Goal: Information Seeking & Learning: Learn about a topic

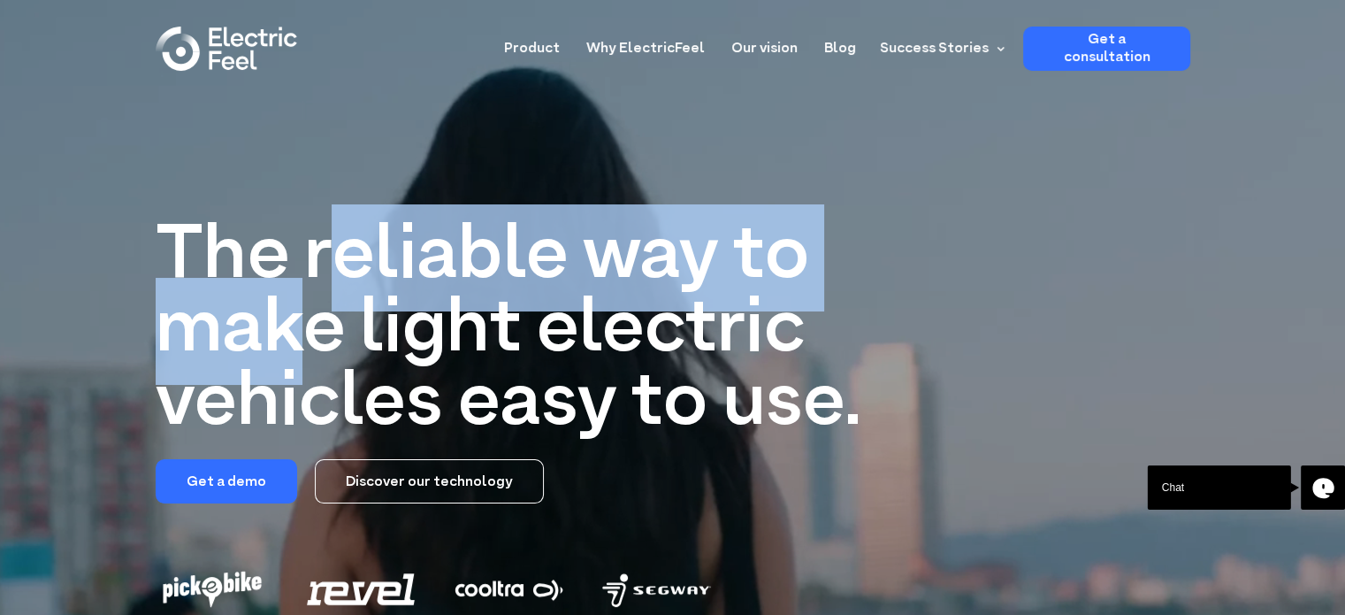
drag, startPoint x: 322, startPoint y: 269, endPoint x: 322, endPoint y: 363, distance: 94.6
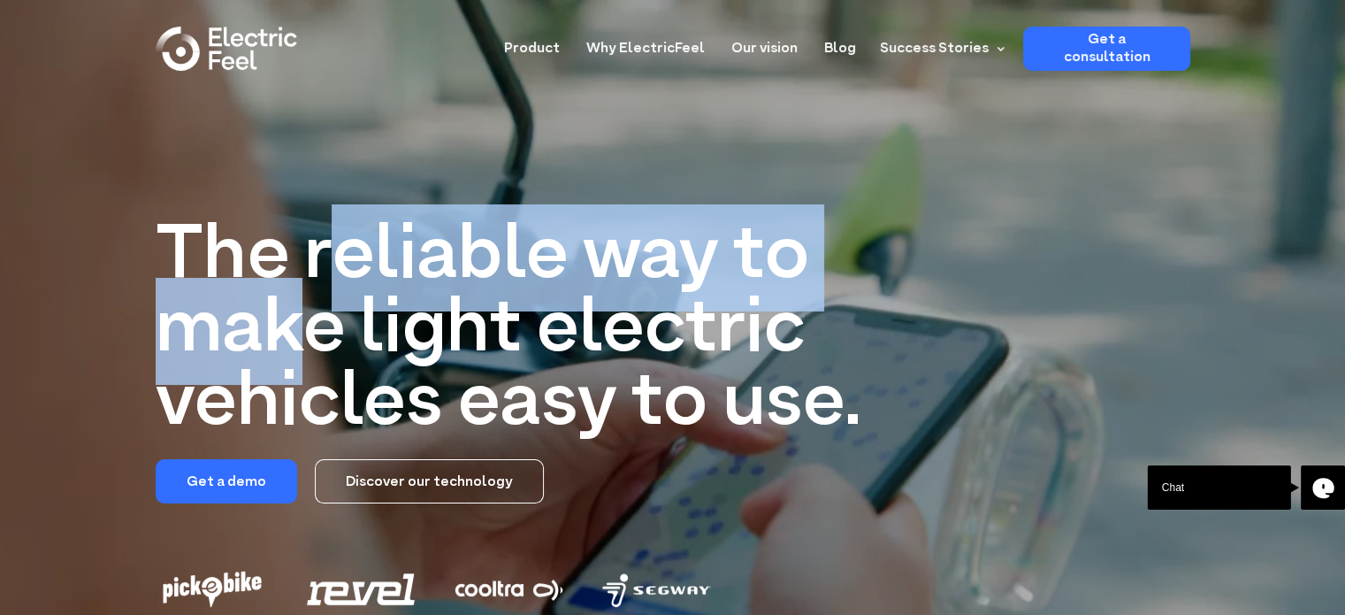
click at [322, 363] on h1 "The reliable way to make light electric vehicles easy to use." at bounding box center [525, 331] width 738 height 220
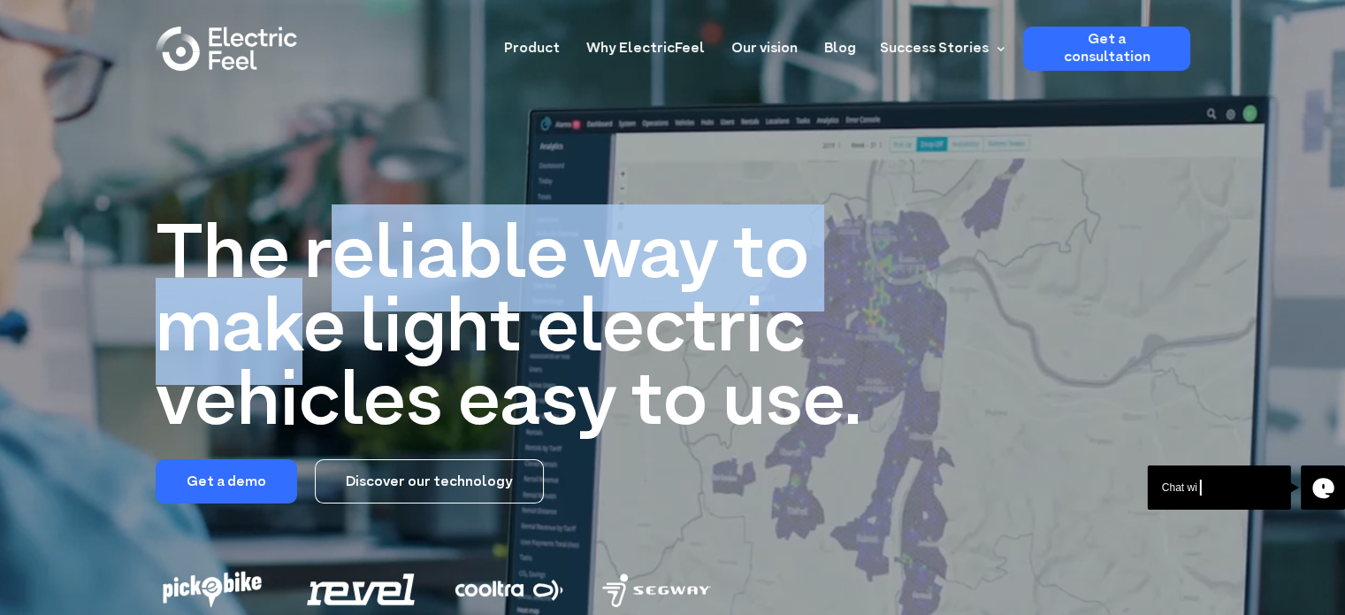
click at [322, 363] on h1 "The reliable way to make light electric vehicles easy to use." at bounding box center [525, 331] width 738 height 220
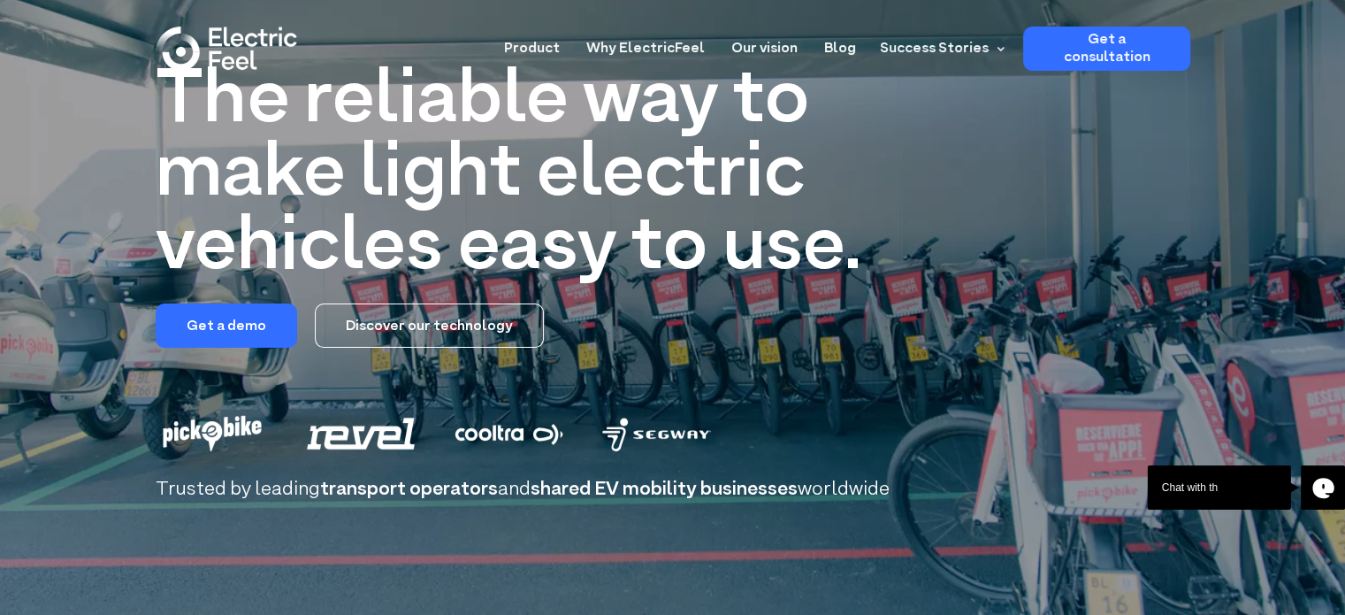
scroll to position [177, 0]
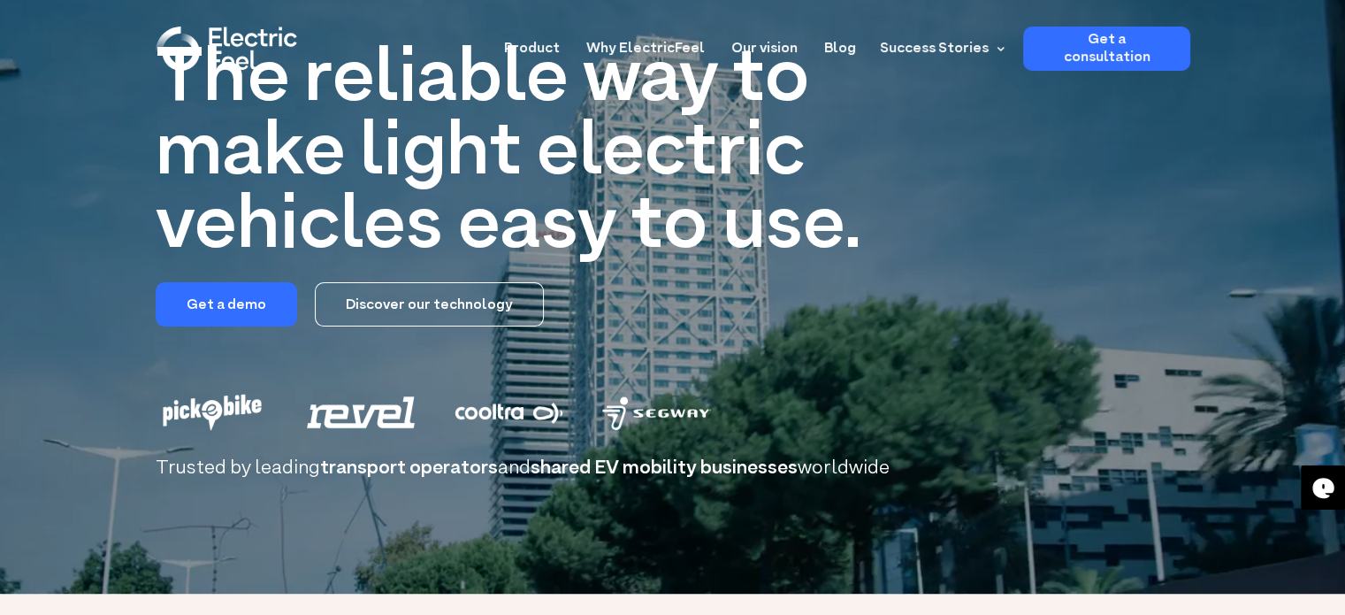
drag, startPoint x: 130, startPoint y: 413, endPoint x: 241, endPoint y: 398, distance: 112.4
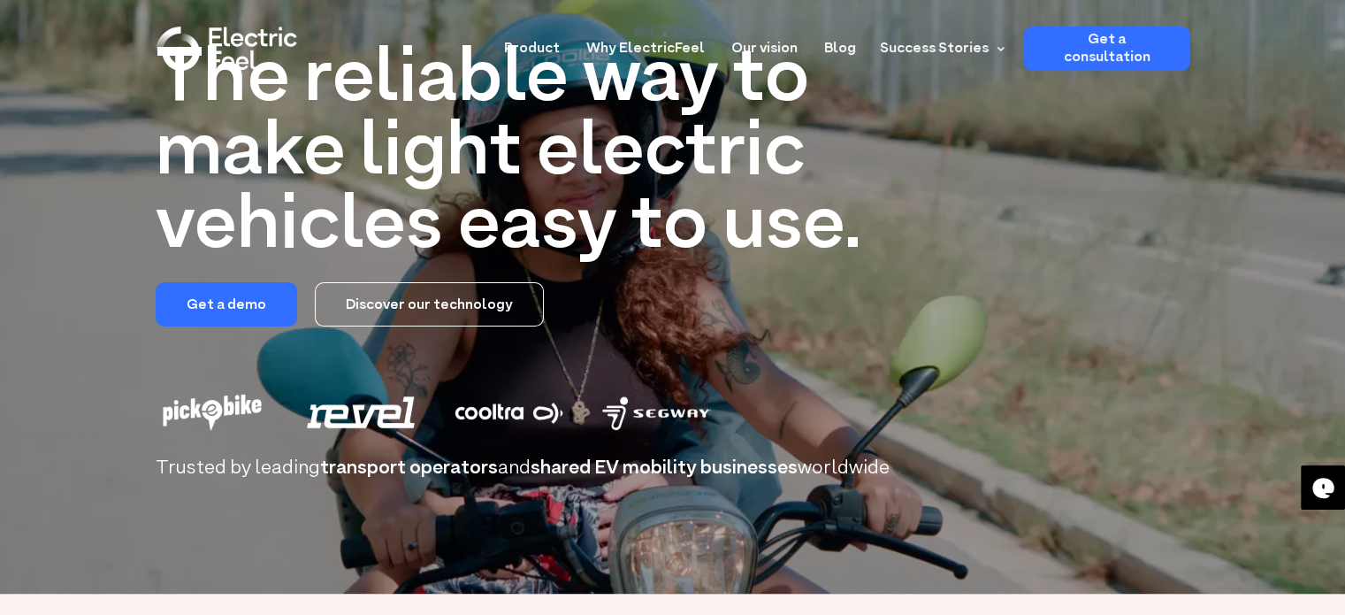
click at [241, 398] on div "The reliable way to make light electric vehicles easy to use. Get a demo Discov…" at bounding box center [672, 208] width 1345 height 770
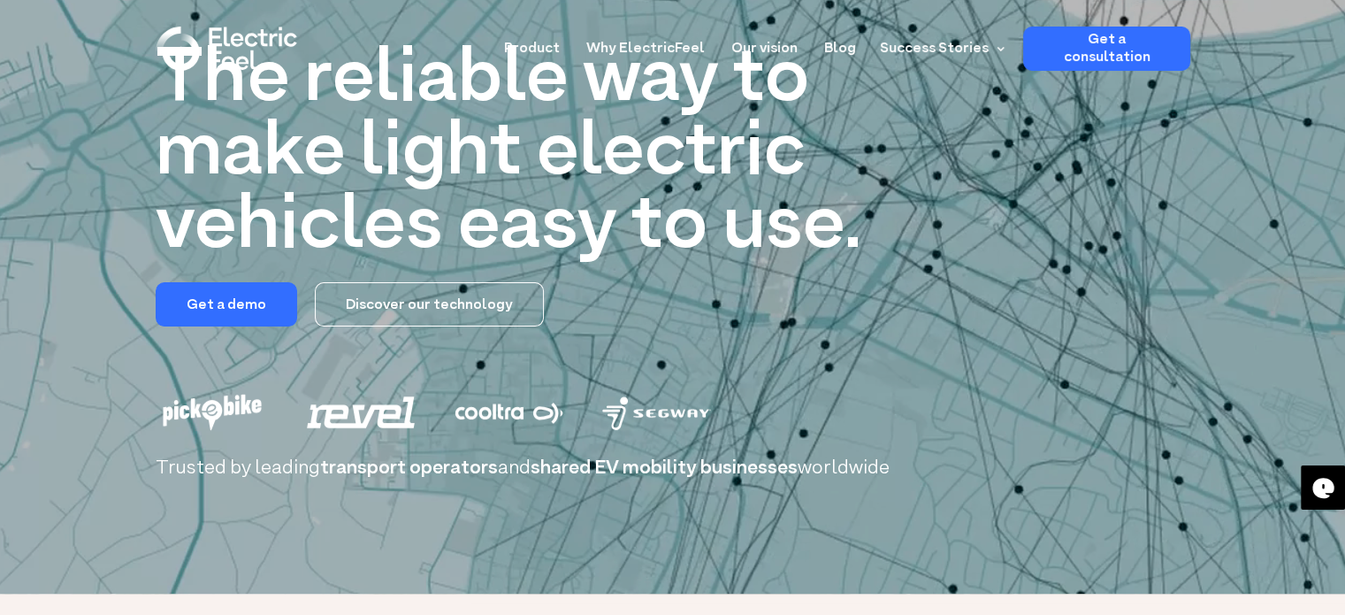
click at [241, 398] on img at bounding box center [230, 412] width 149 height 57
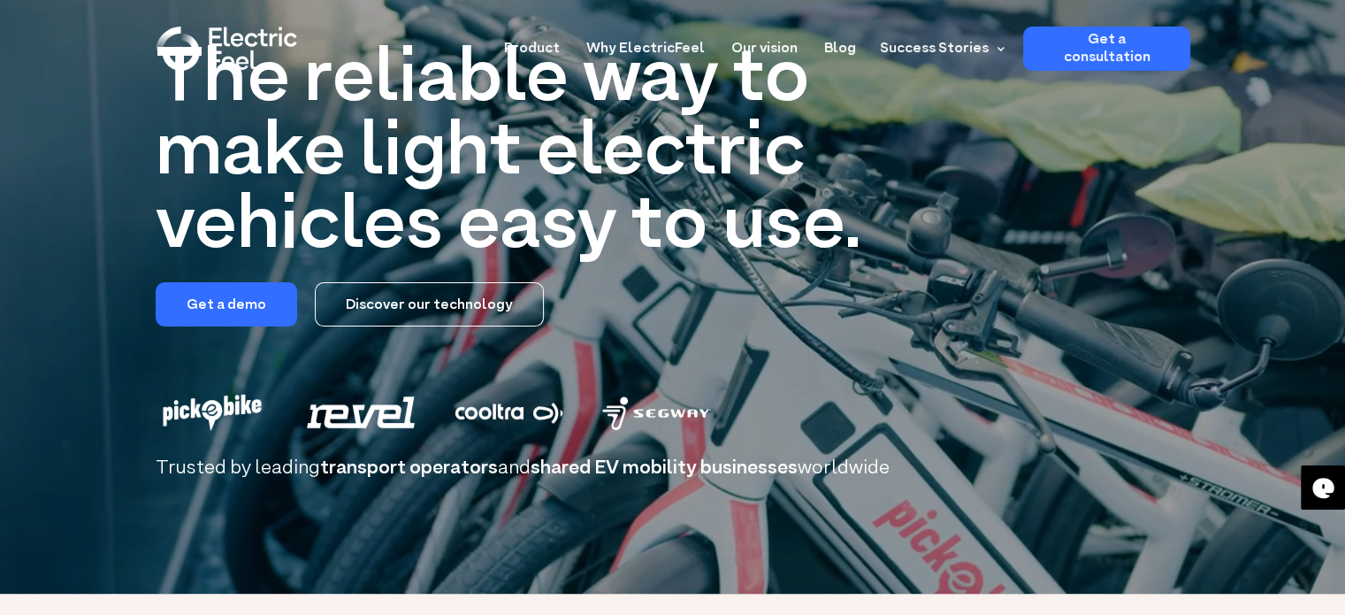
click at [274, 392] on img at bounding box center [230, 412] width 149 height 57
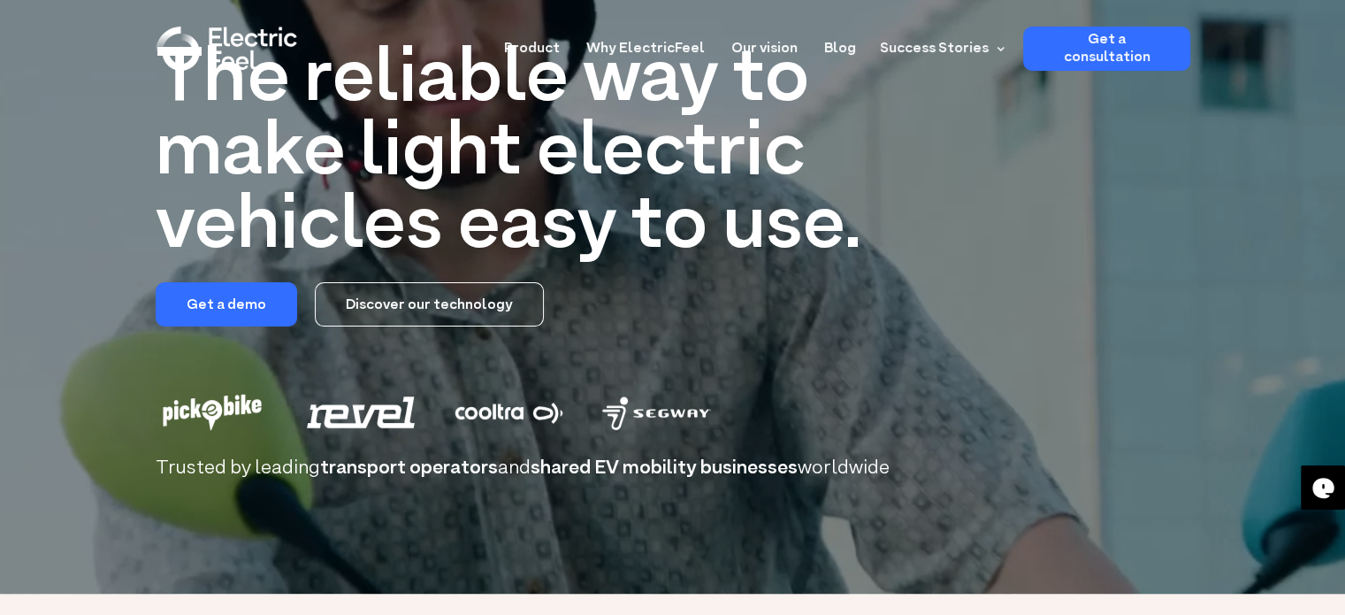
click at [313, 371] on div "The reliable way to make light electric vehicles easy to use. Get a demo Discov…" at bounding box center [673, 274] width 1035 height 461
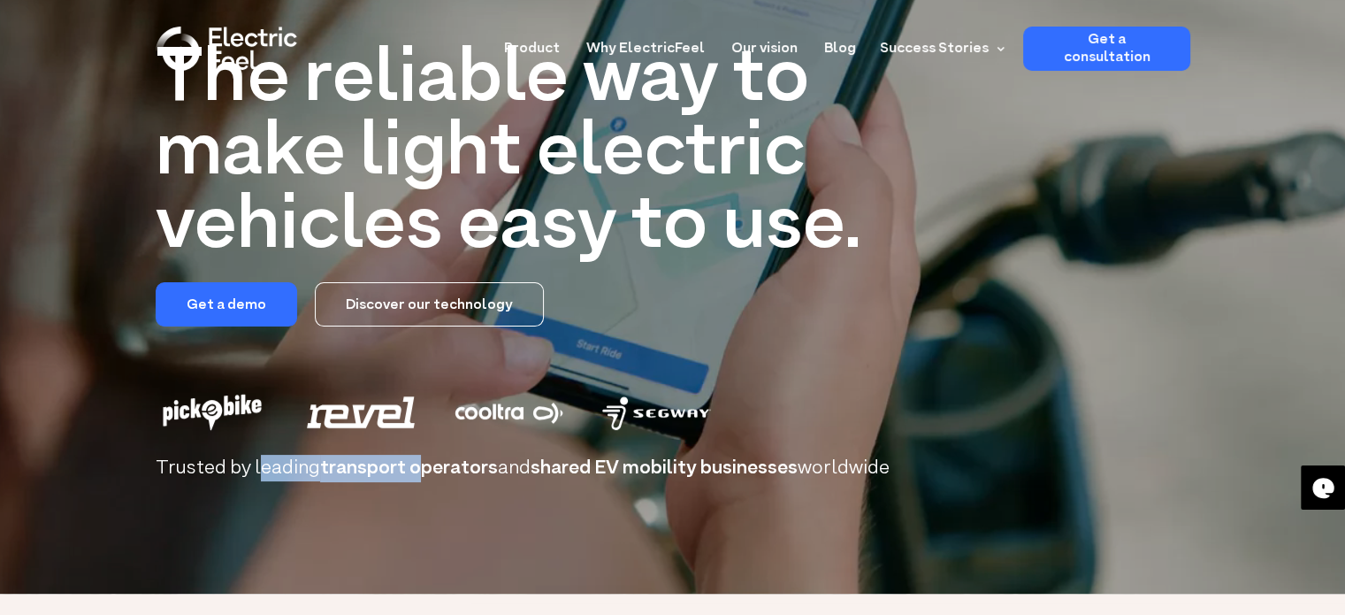
drag, startPoint x: 256, startPoint y: 460, endPoint x: 409, endPoint y: 458, distance: 153.9
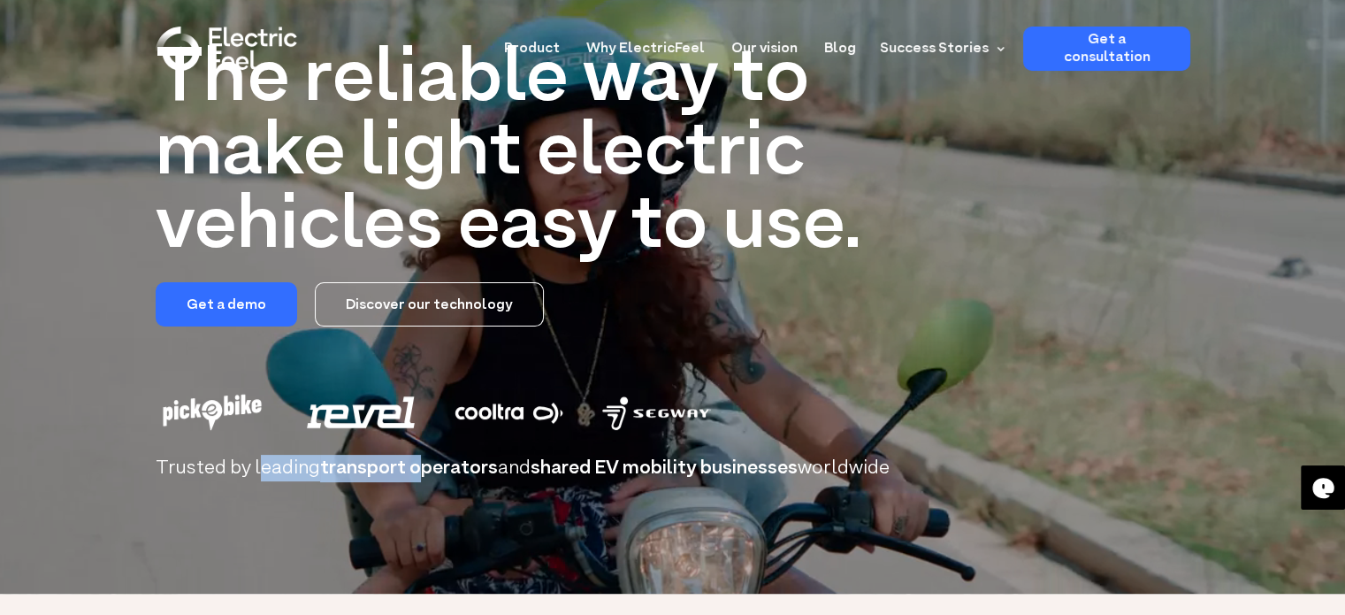
click at [409, 458] on h2 "Trusted by leading transport operators and shared EV mobility businesses worldw…" at bounding box center [673, 468] width 1035 height 20
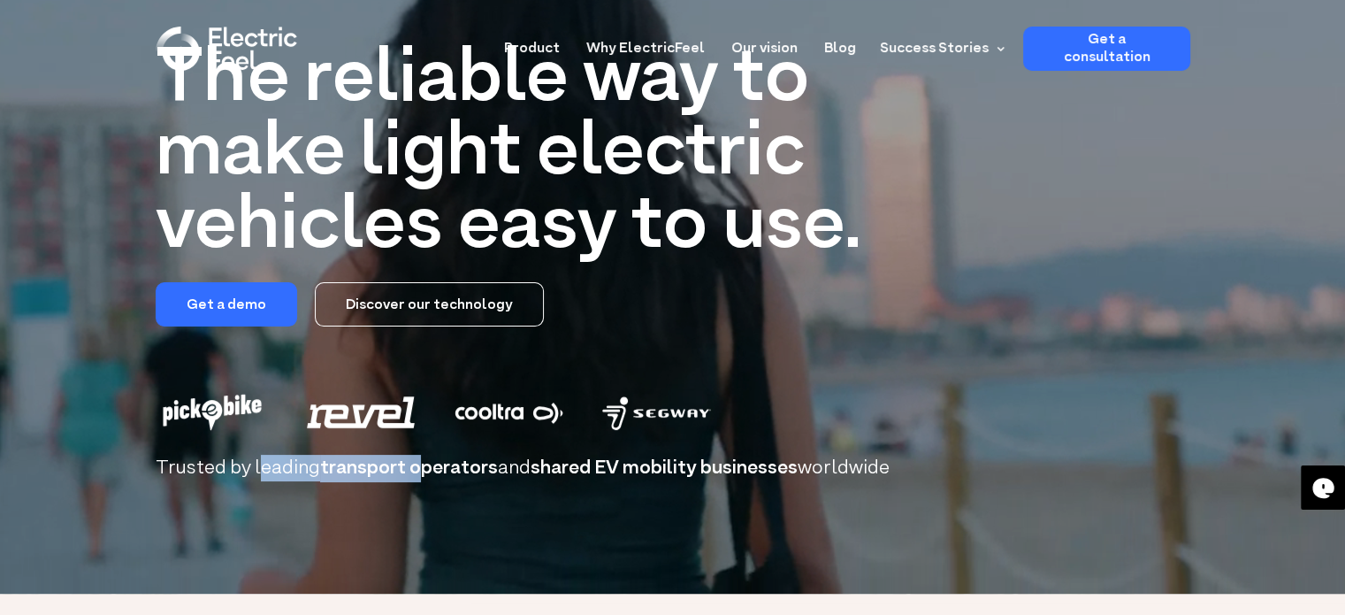
click at [409, 458] on span "transport operators" at bounding box center [409, 468] width 178 height 27
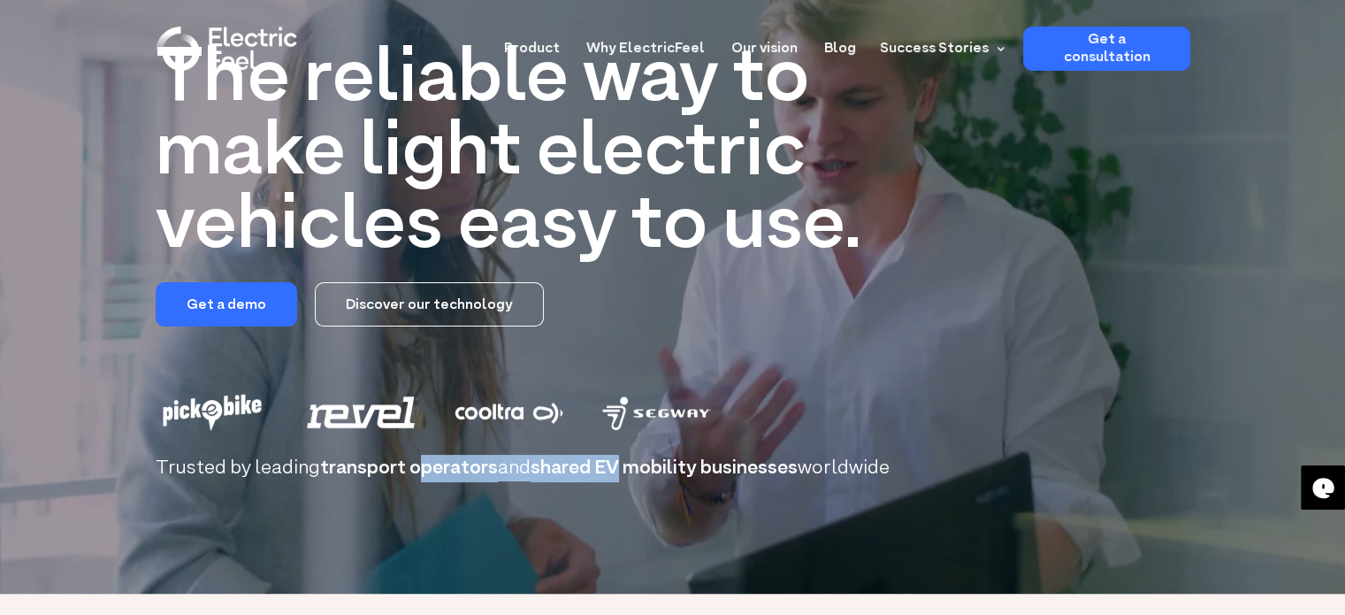
drag, startPoint x: 411, startPoint y: 459, endPoint x: 622, endPoint y: 460, distance: 210.5
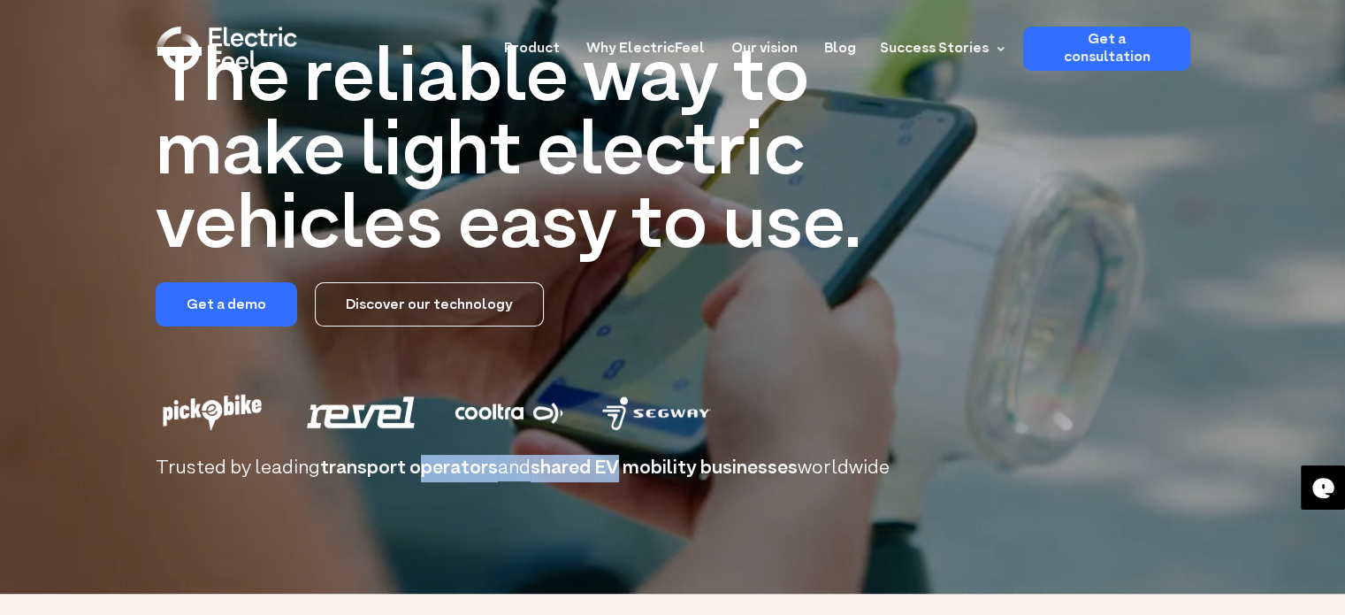
click at [622, 460] on h2 "Trusted by leading transport operators and shared EV mobility businesses worldw…" at bounding box center [673, 468] width 1035 height 20
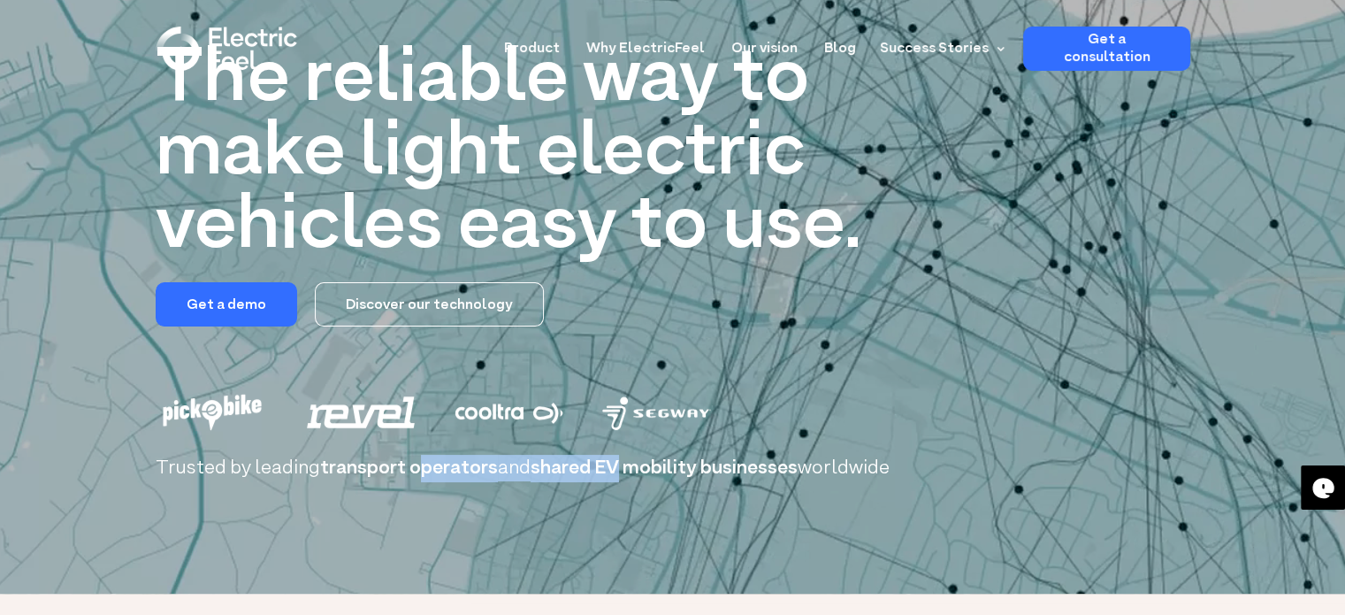
click at [623, 460] on span "shared EV mobility businesses" at bounding box center [664, 468] width 267 height 27
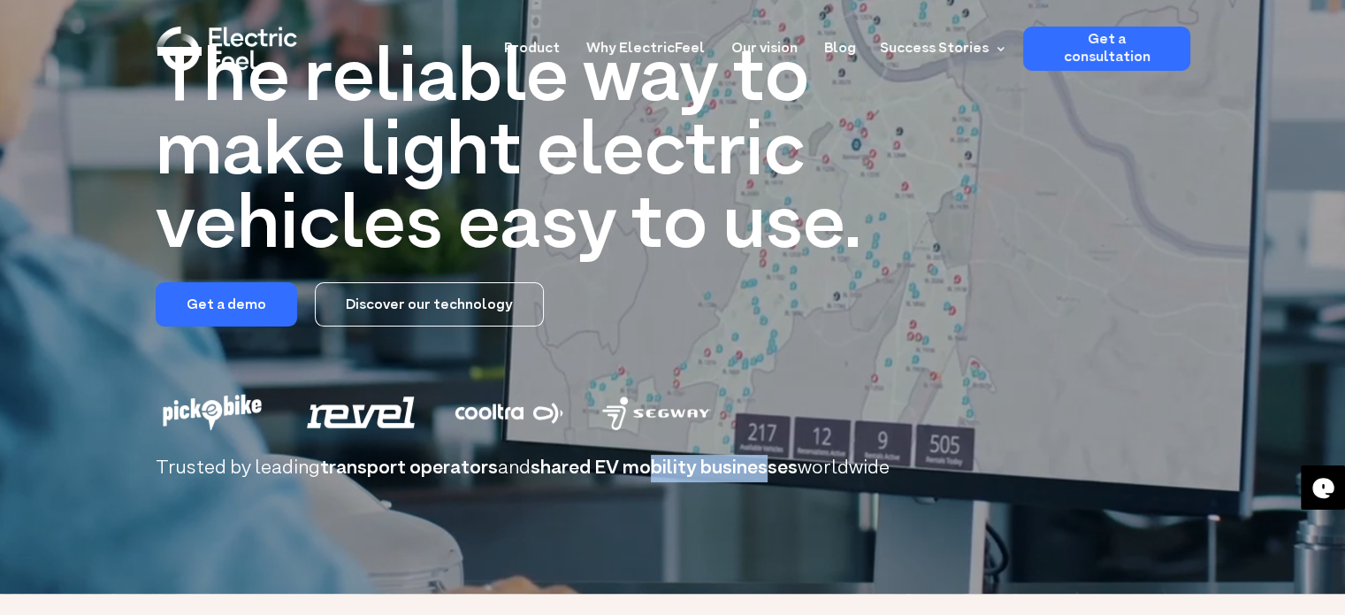
drag, startPoint x: 654, startPoint y: 464, endPoint x: 770, endPoint y: 461, distance: 116.8
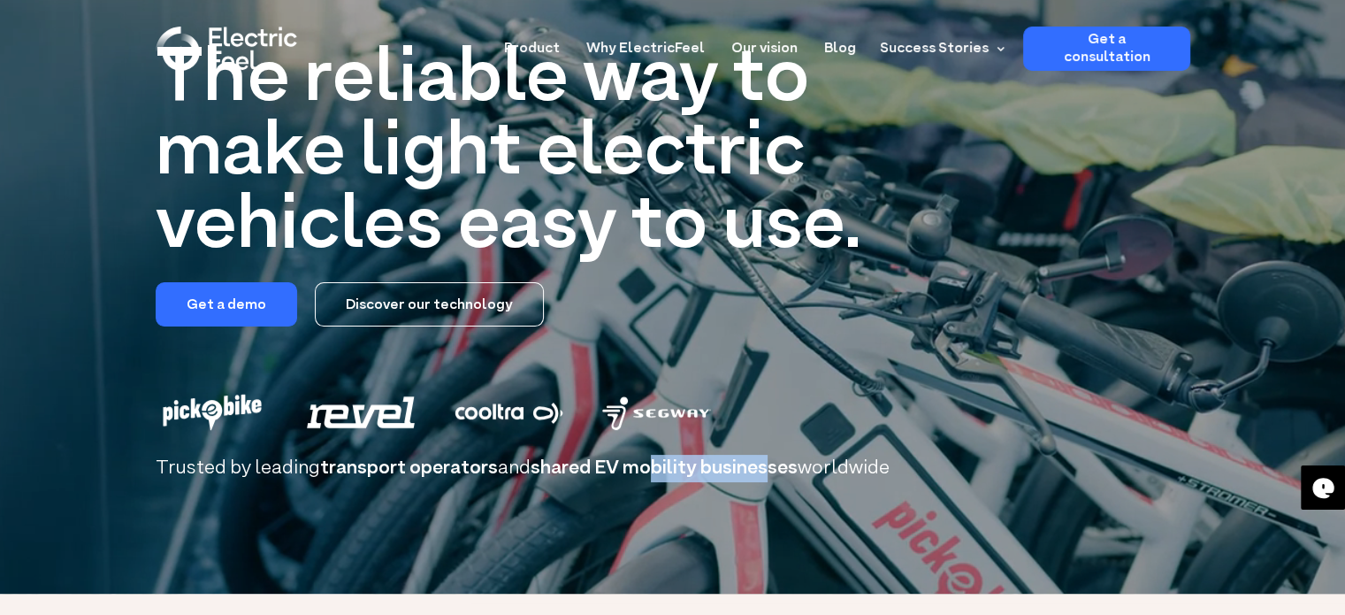
click at [770, 461] on span "shared EV mobility businesses" at bounding box center [664, 468] width 267 height 27
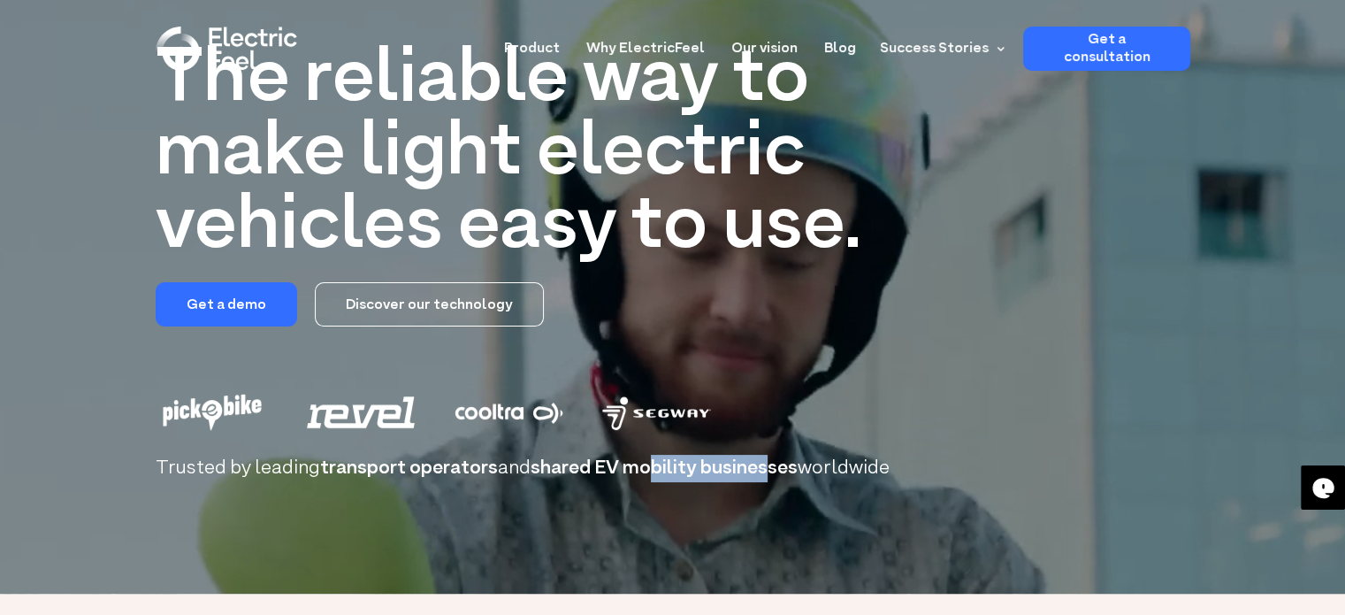
click at [770, 461] on span "shared EV mobility businesses" at bounding box center [664, 468] width 267 height 27
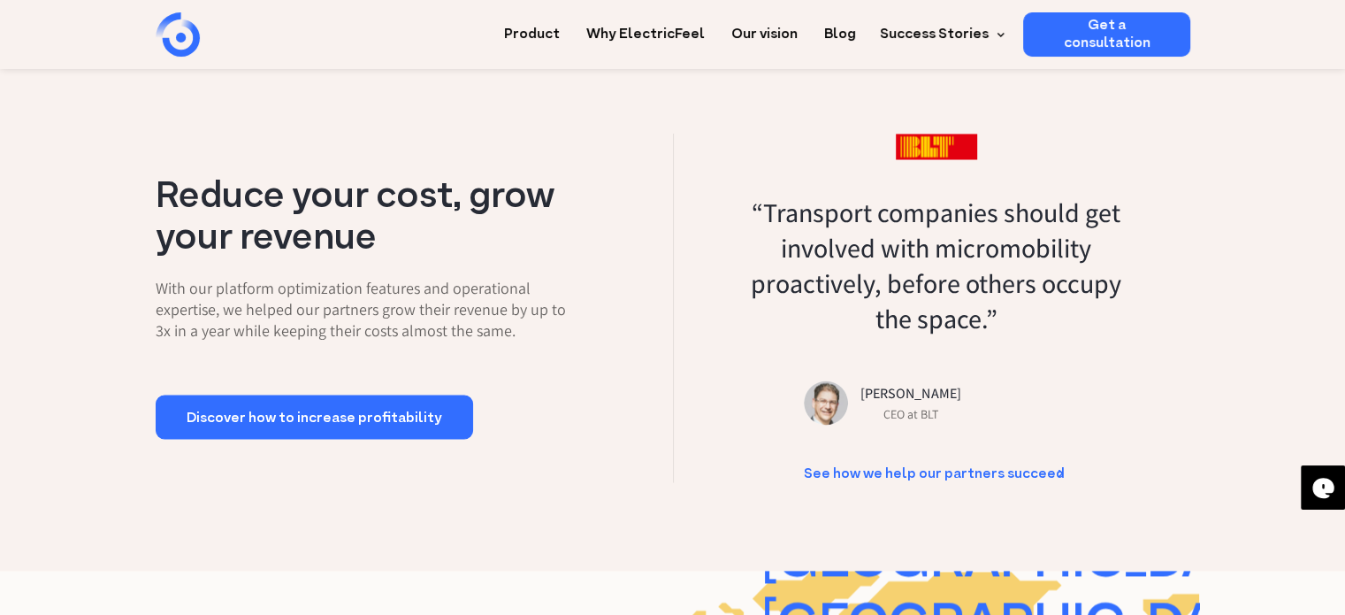
scroll to position [2963, 0]
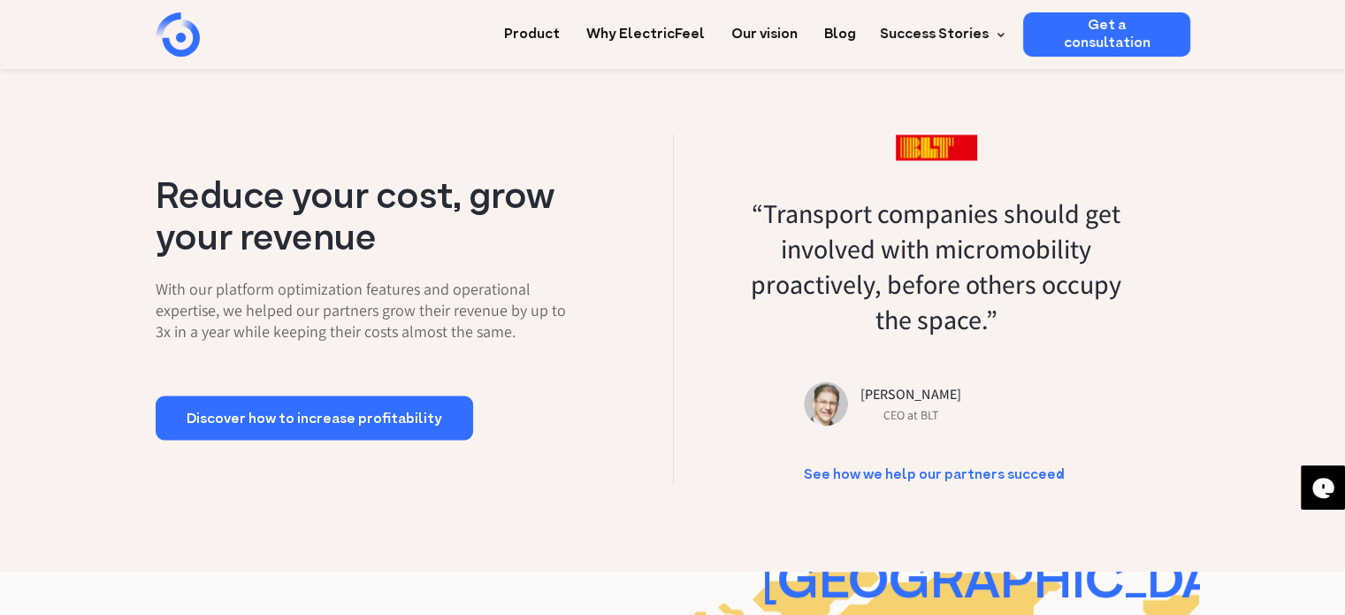
click at [959, 268] on blockquote "“Transport companies should get involved with micromobility proactively, before…" at bounding box center [937, 266] width 508 height 212
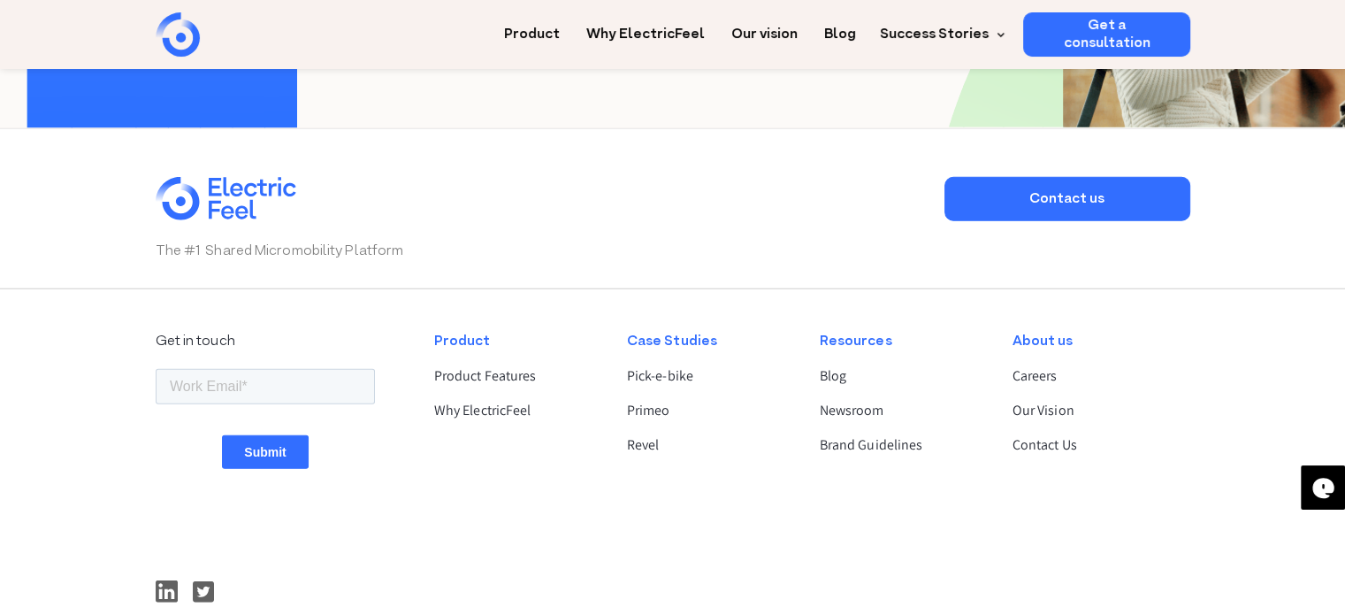
scroll to position [4555, 0]
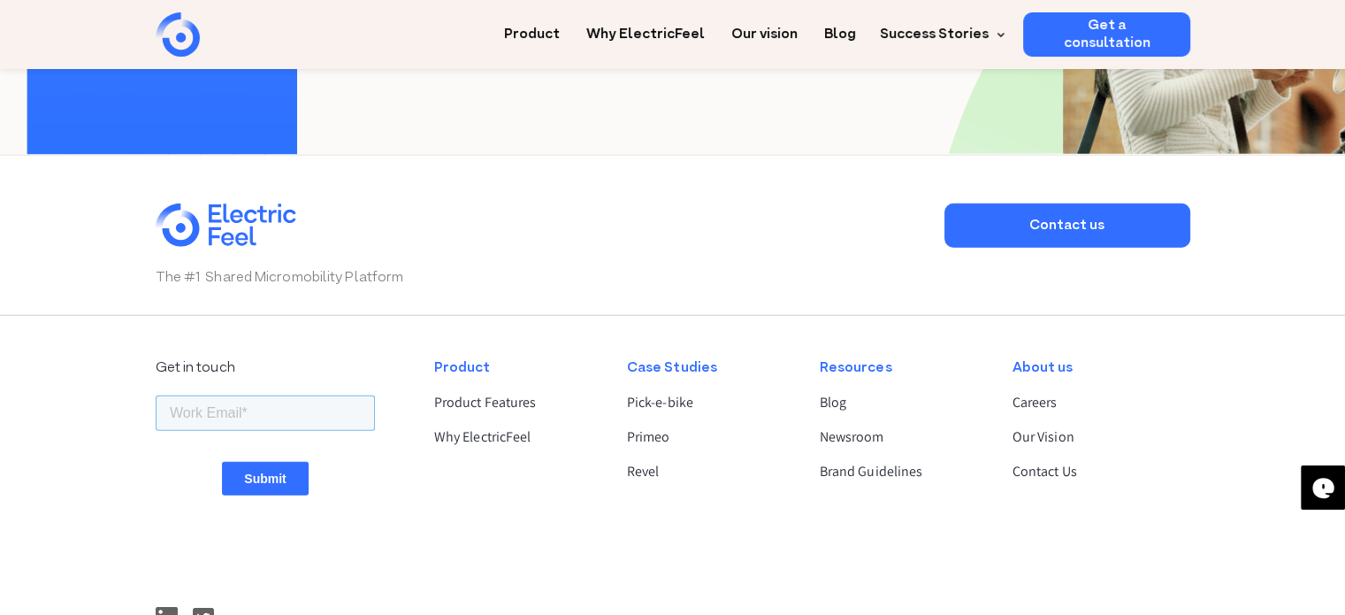
click at [231, 428] on input "email" at bounding box center [264, 412] width 219 height 35
click at [407, 482] on div "Get in touch ElectricFeel AG [STREET_ADDRESS]" at bounding box center [288, 560] width 264 height 436
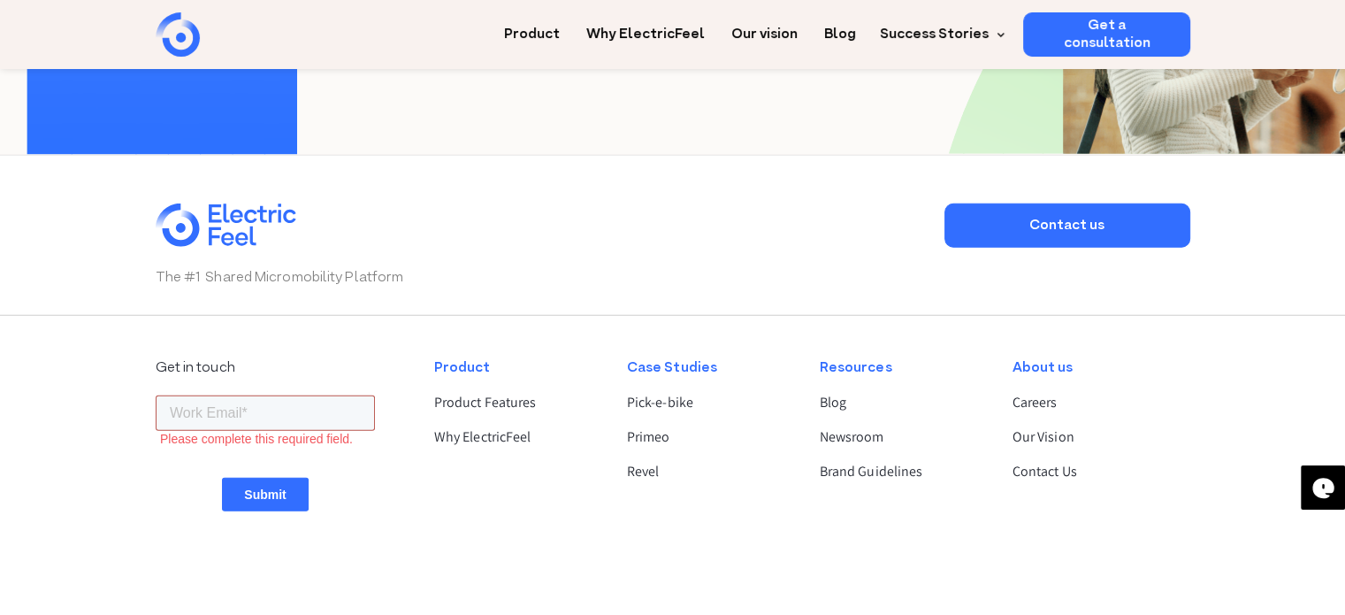
click at [253, 397] on input "email" at bounding box center [264, 412] width 219 height 35
click at [389, 473] on div "Get in touch ElectricFeel AG [STREET_ADDRESS]" at bounding box center [288, 560] width 264 height 436
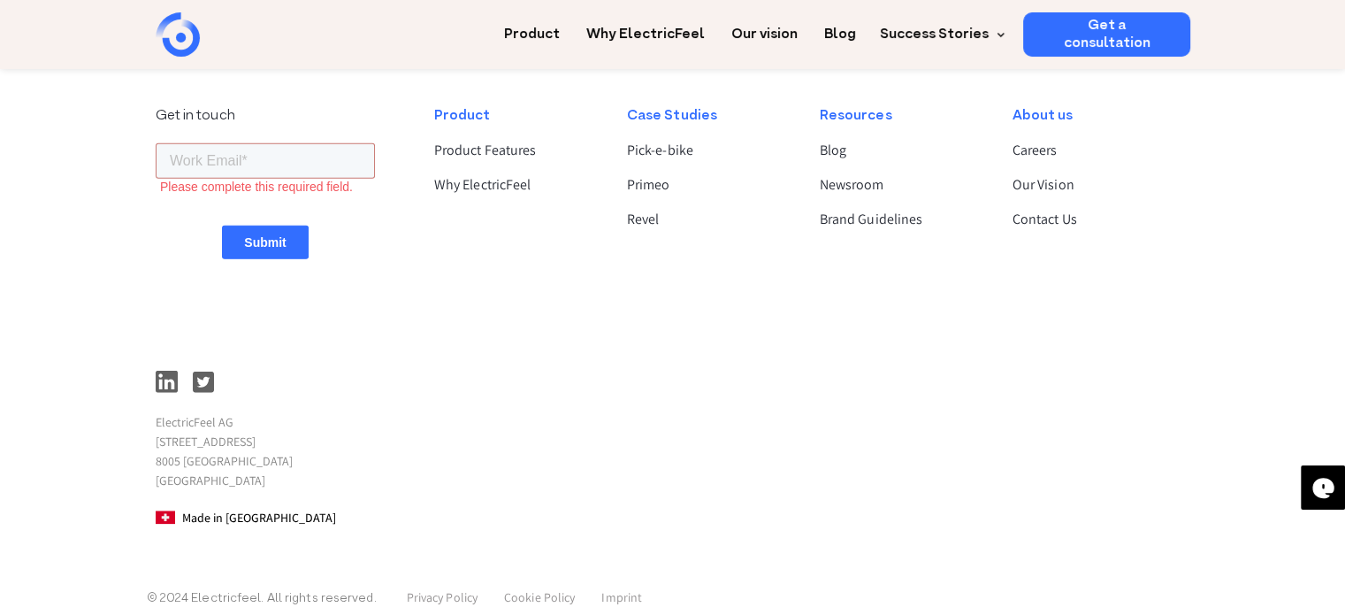
scroll to position [4836, 0]
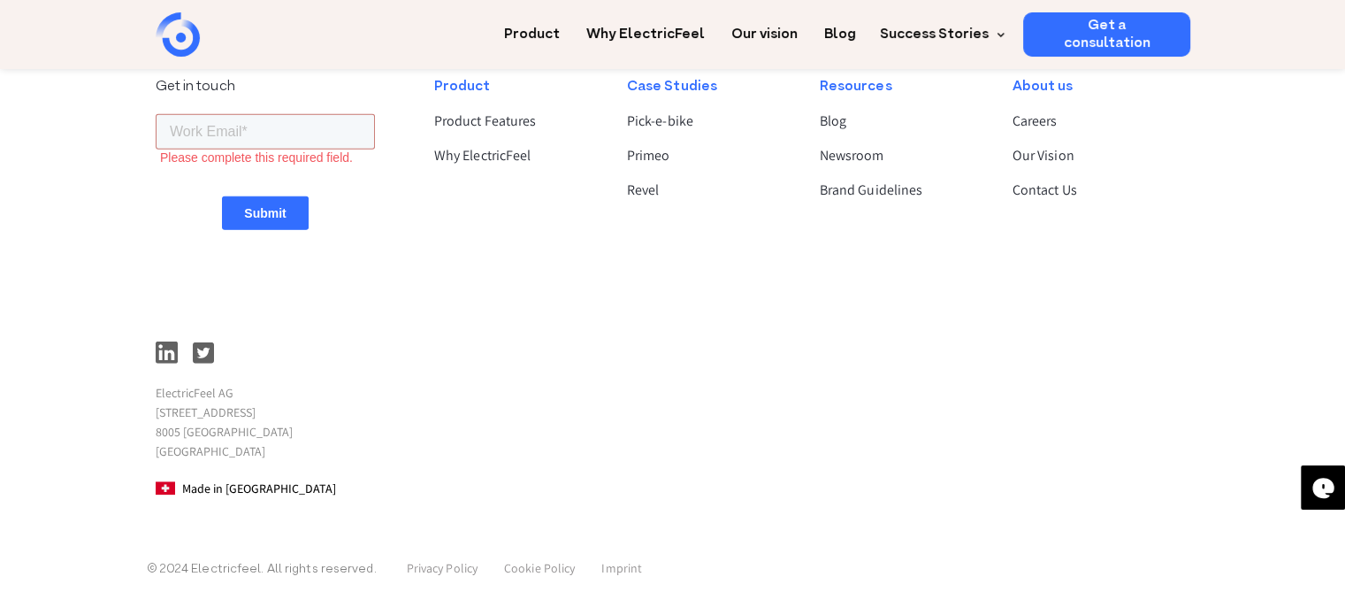
click at [164, 346] on img at bounding box center [167, 352] width 22 height 22
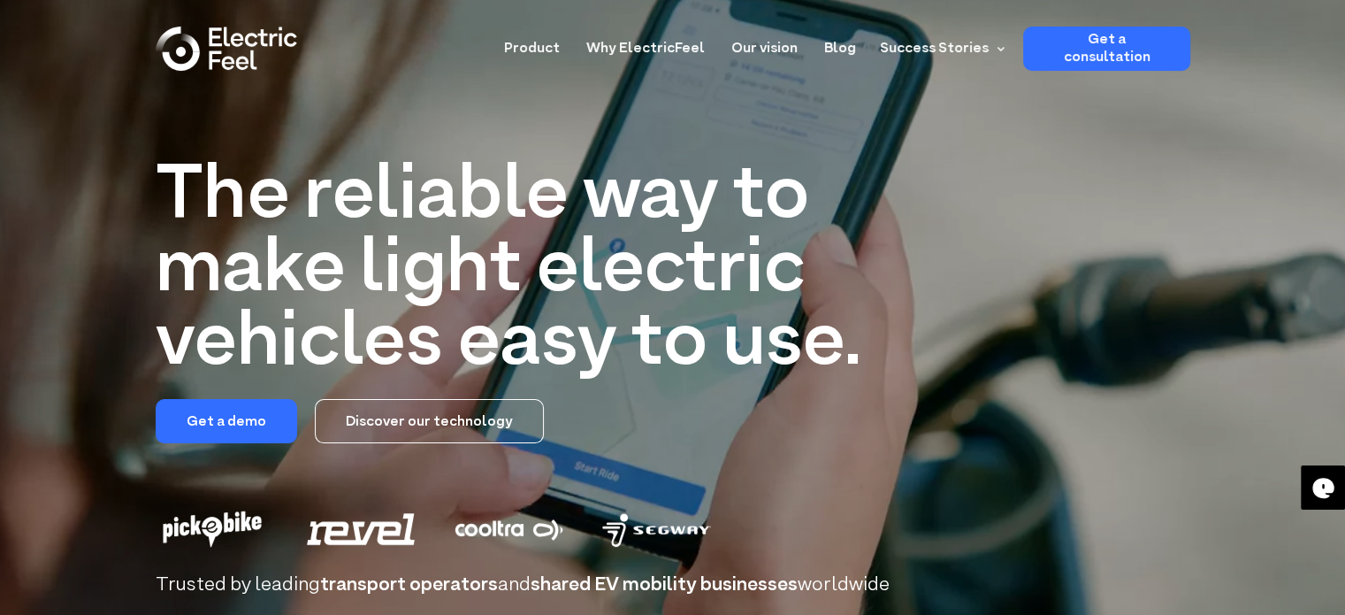
scroll to position [0, 0]
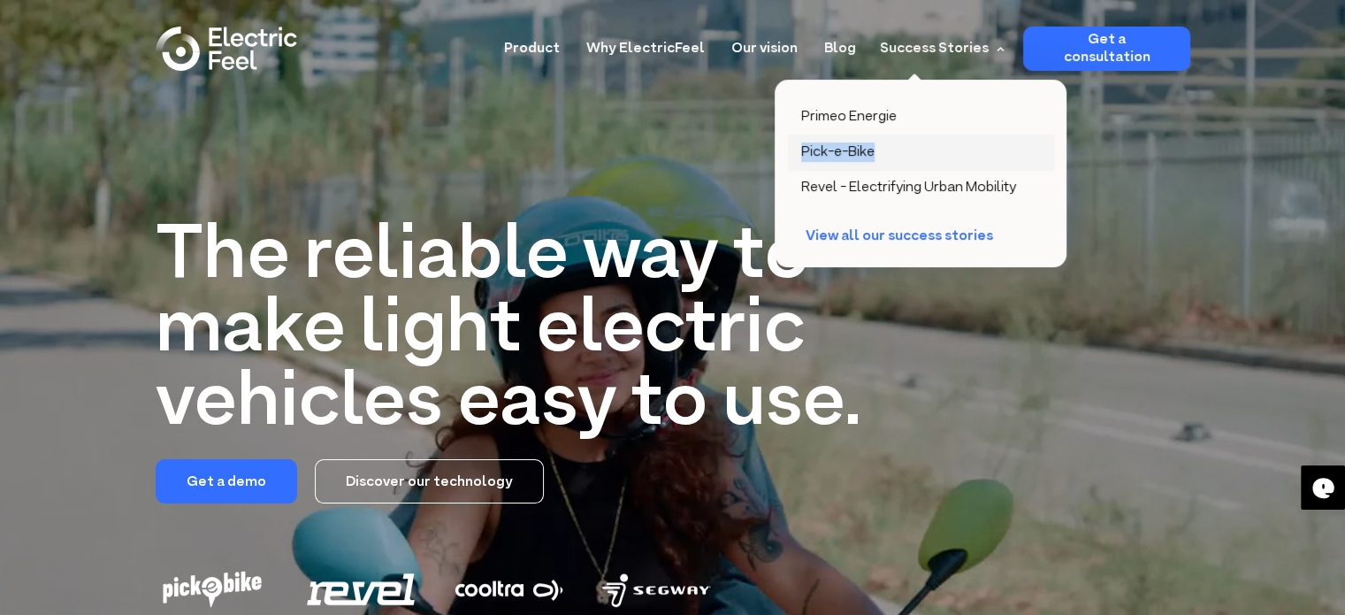
drag, startPoint x: 789, startPoint y: 152, endPoint x: 891, endPoint y: 162, distance: 103.1
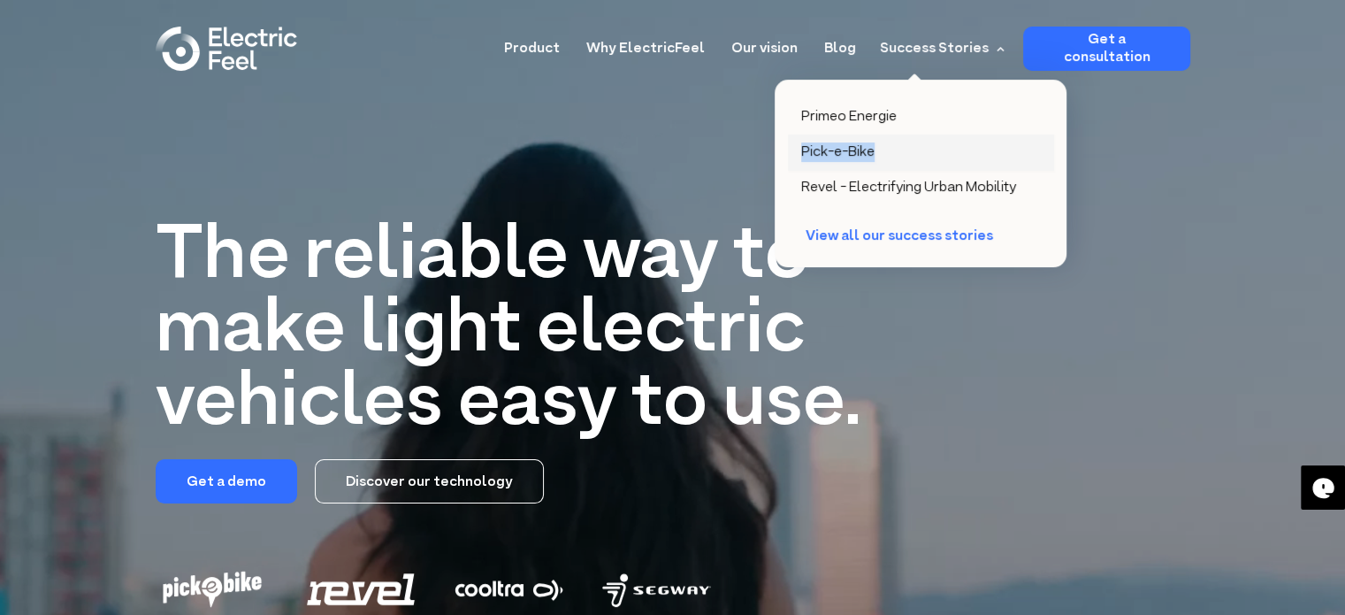
click at [891, 162] on div "Primeo Energie Pick-e-Bike Revel - Electrifying Urban Mobility View all our suc…" at bounding box center [921, 173] width 292 height 187
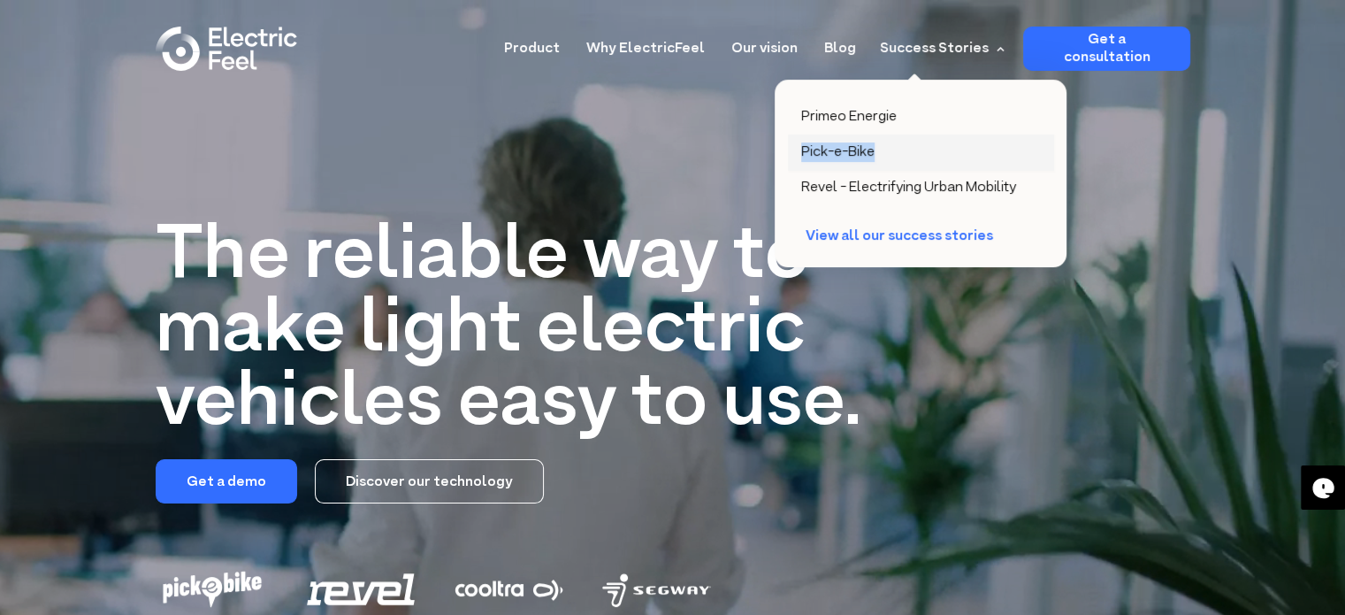
copy div "Pick-e-Bike"
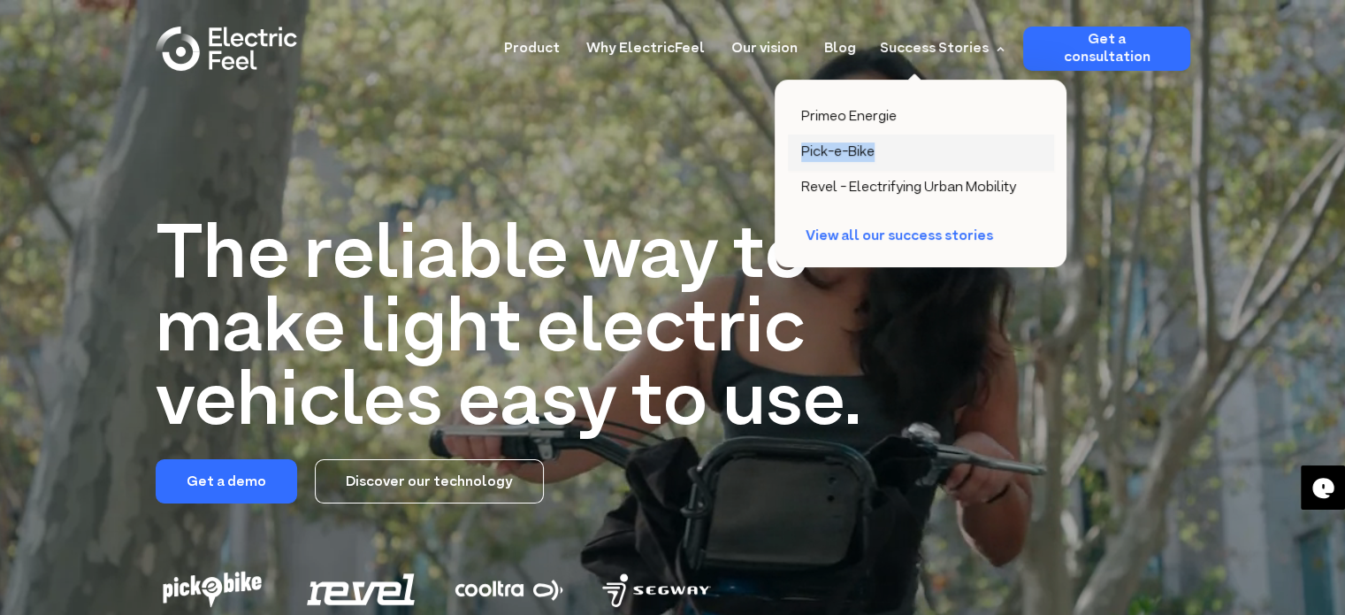
click at [849, 158] on div "Pick-e-Bike" at bounding box center [837, 152] width 73 height 18
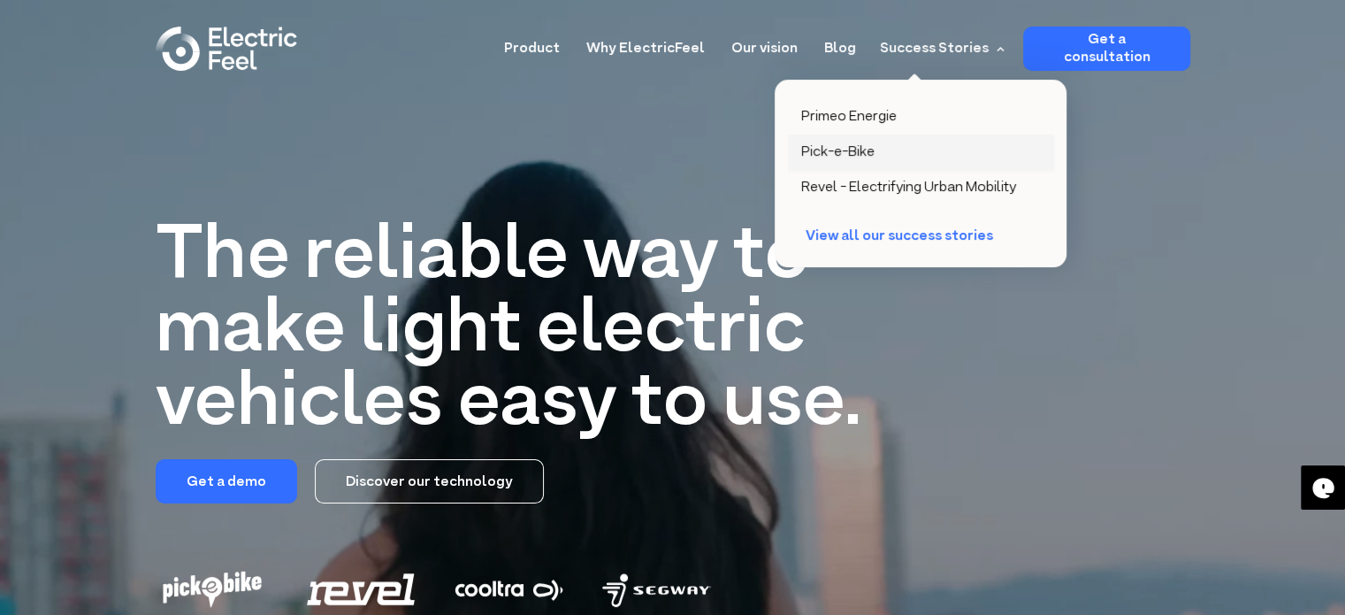
click at [852, 155] on div "Pick-e-Bike" at bounding box center [837, 152] width 73 height 18
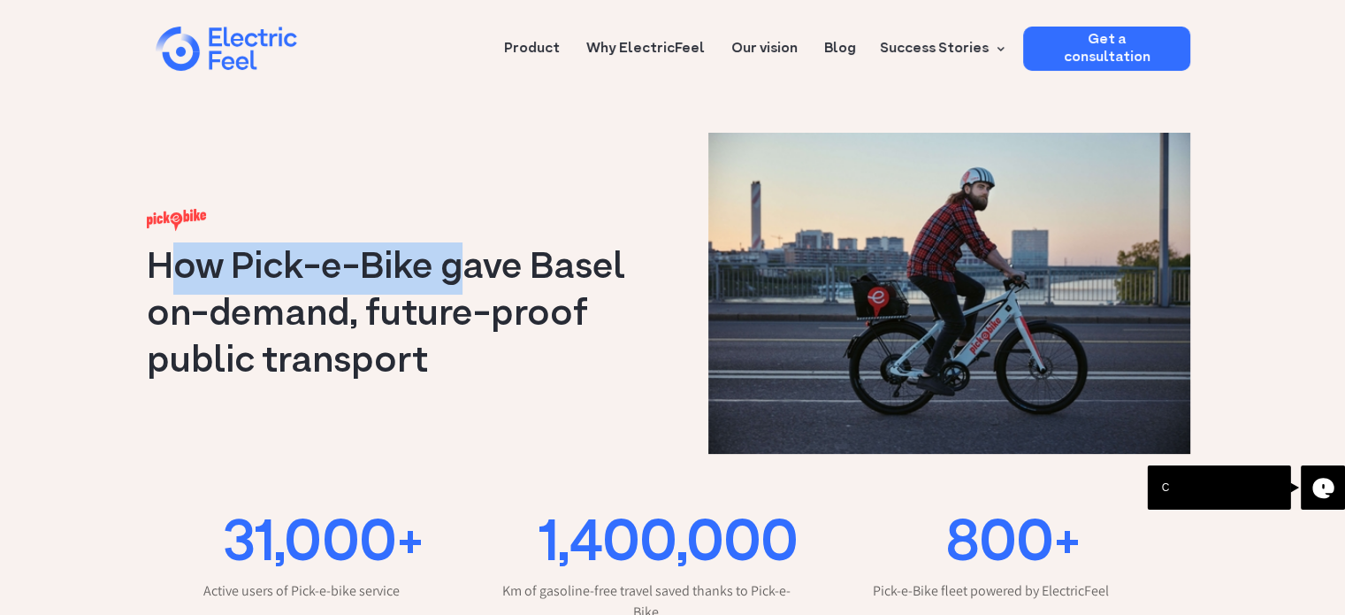
drag, startPoint x: 163, startPoint y: 279, endPoint x: 469, endPoint y: 282, distance: 306.0
click at [469, 282] on h1 "How Pick-e-Bike gave Basel on-demand, future-proof public transport" at bounding box center [405, 315] width 517 height 141
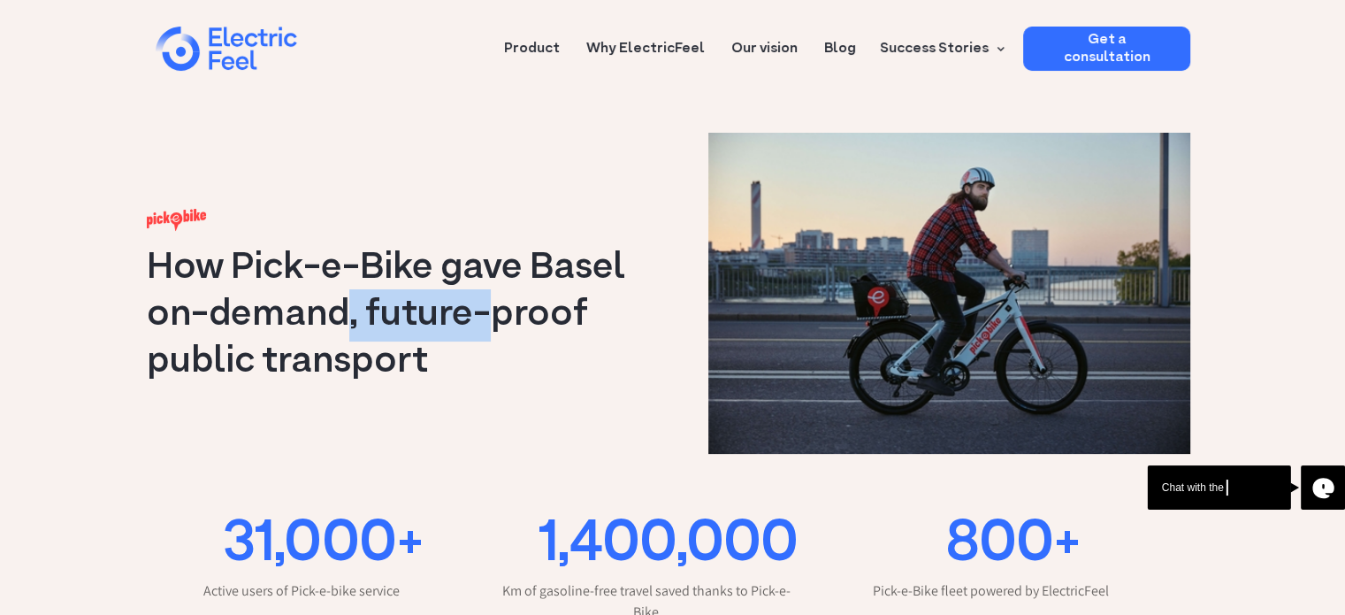
drag, startPoint x: 345, startPoint y: 324, endPoint x: 487, endPoint y: 333, distance: 142.7
click at [487, 333] on h1 "How Pick-e-Bike gave Basel on-demand, future-proof public transport" at bounding box center [405, 315] width 517 height 141
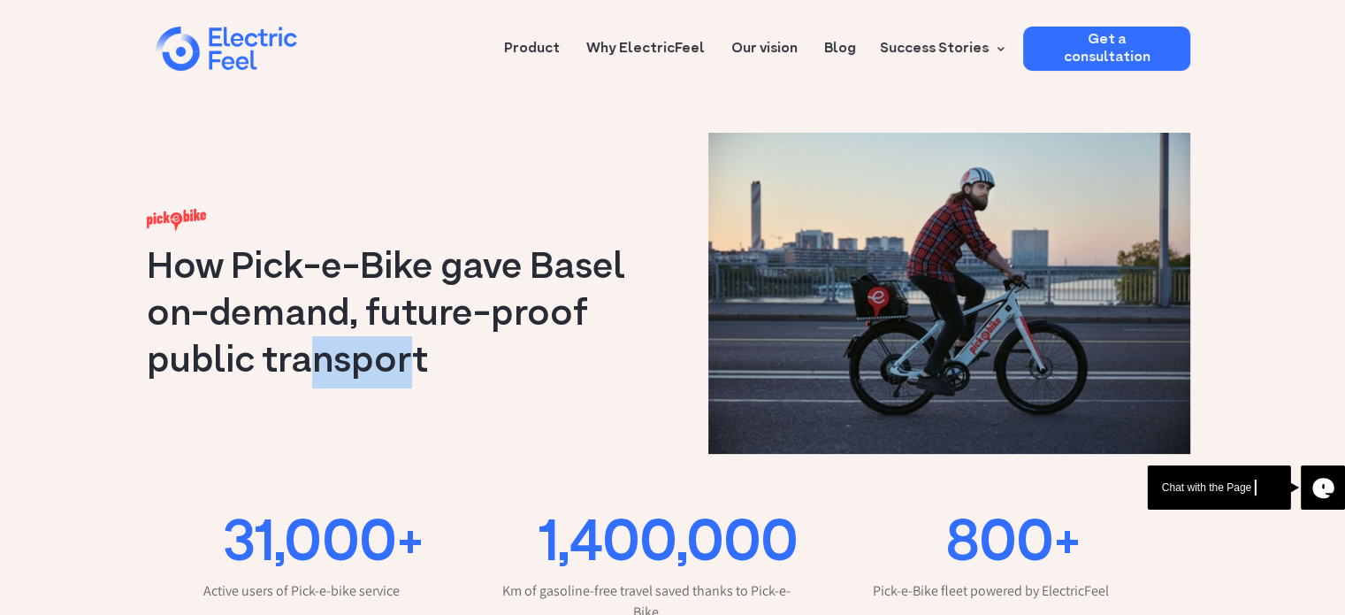
drag, startPoint x: 305, startPoint y: 354, endPoint x: 402, endPoint y: 369, distance: 97.6
click at [402, 369] on h1 "How Pick-e-Bike gave Basel on-demand, future-proof public transport" at bounding box center [405, 315] width 517 height 141
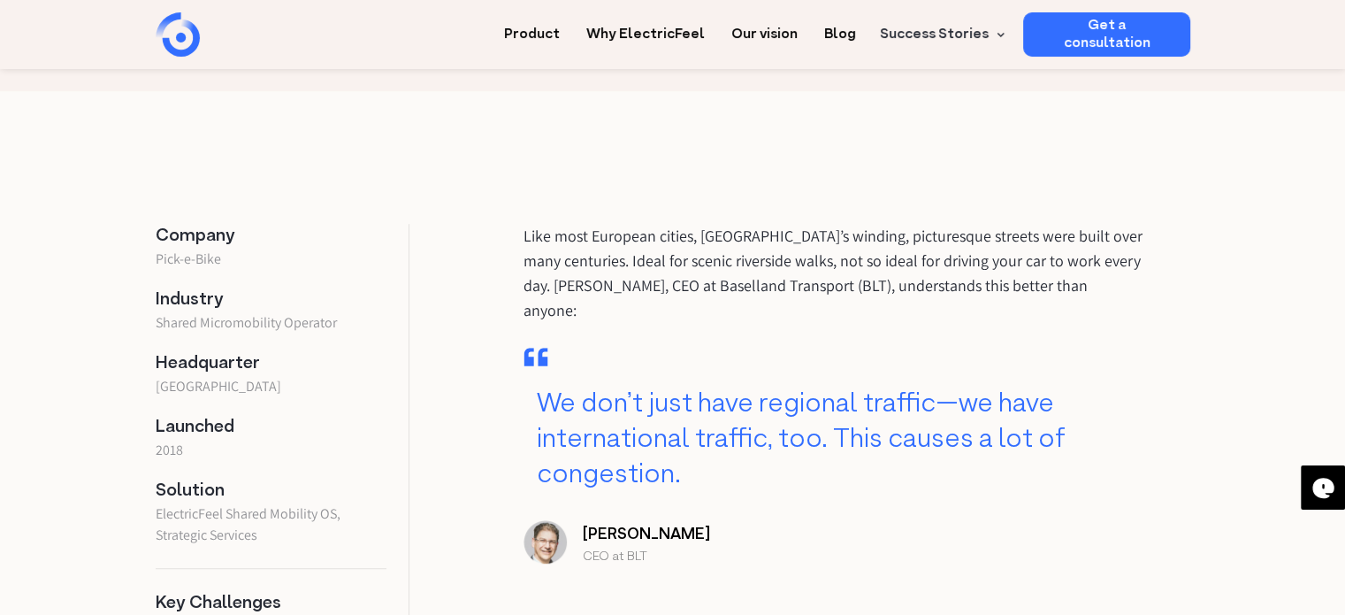
scroll to position [708, 0]
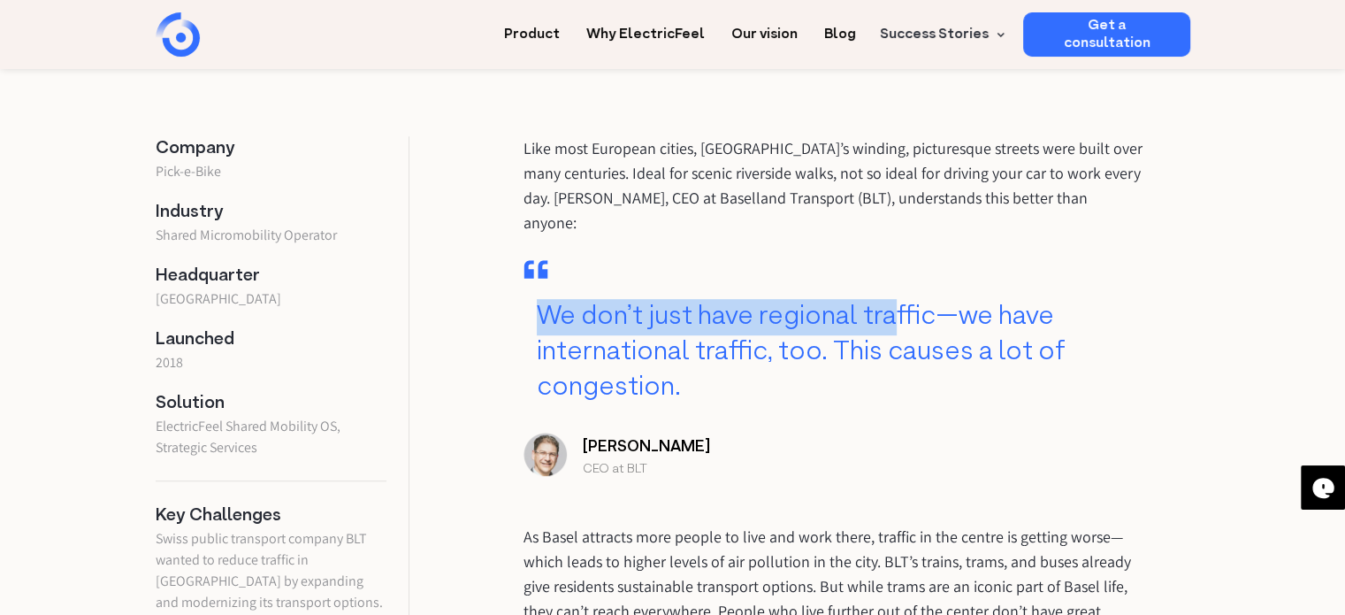
drag, startPoint x: 513, startPoint y: 307, endPoint x: 888, endPoint y: 292, distance: 375.3
click at [888, 292] on blockquote "We don’t just have regional traffic—we have international traffic, too. This ca…" at bounding box center [833, 333] width 619 height 146
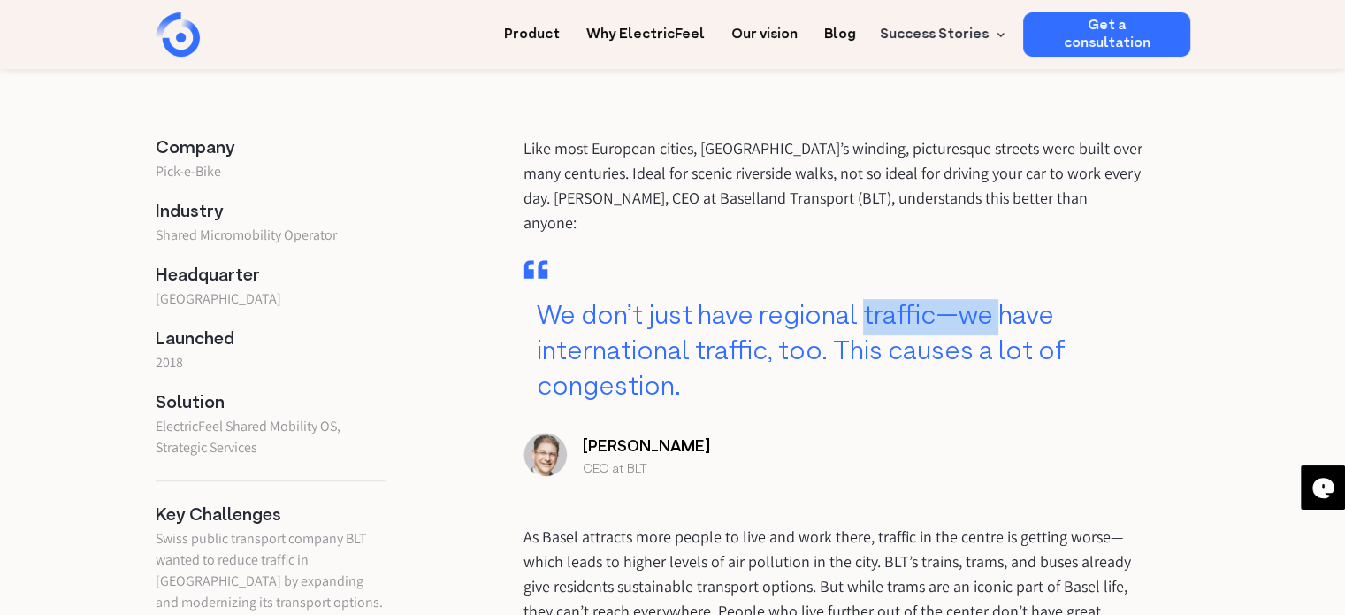
drag, startPoint x: 888, startPoint y: 292, endPoint x: 989, endPoint y: 292, distance: 100.8
click at [989, 292] on blockquote "We don’t just have regional traffic—we have international traffic, too. This ca…" at bounding box center [833, 333] width 619 height 146
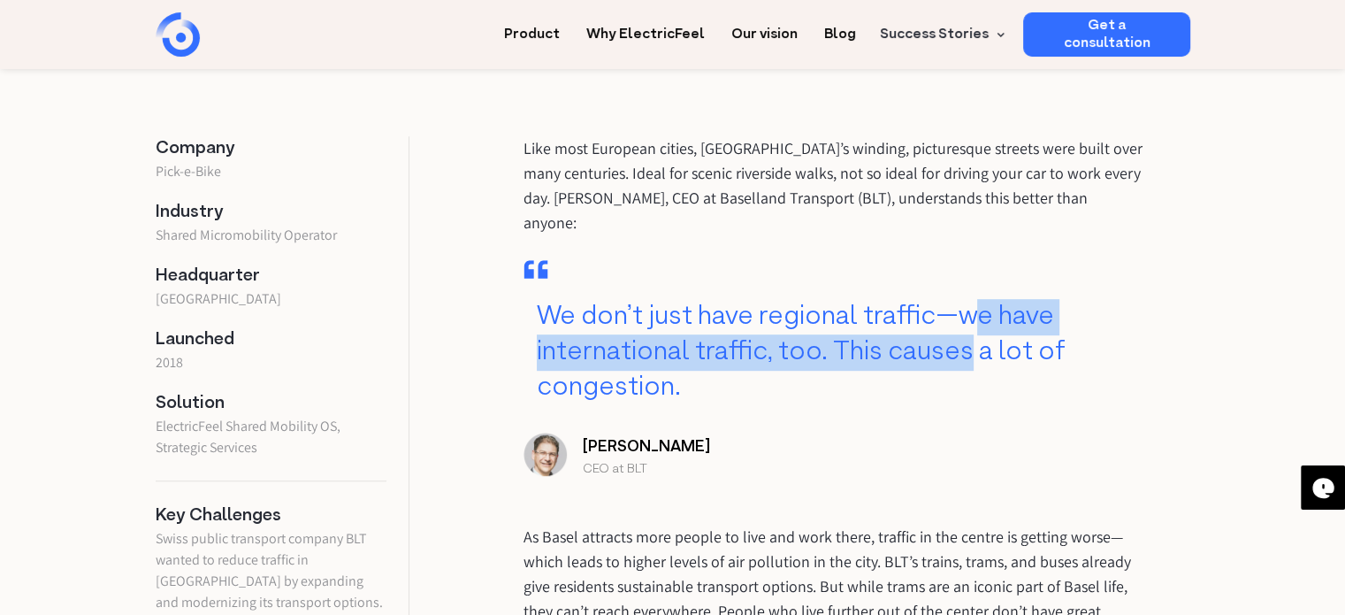
drag, startPoint x: 978, startPoint y: 295, endPoint x: 968, endPoint y: 315, distance: 22.2
click at [968, 315] on blockquote "We don’t just have regional traffic—we have international traffic, too. This ca…" at bounding box center [833, 333] width 619 height 146
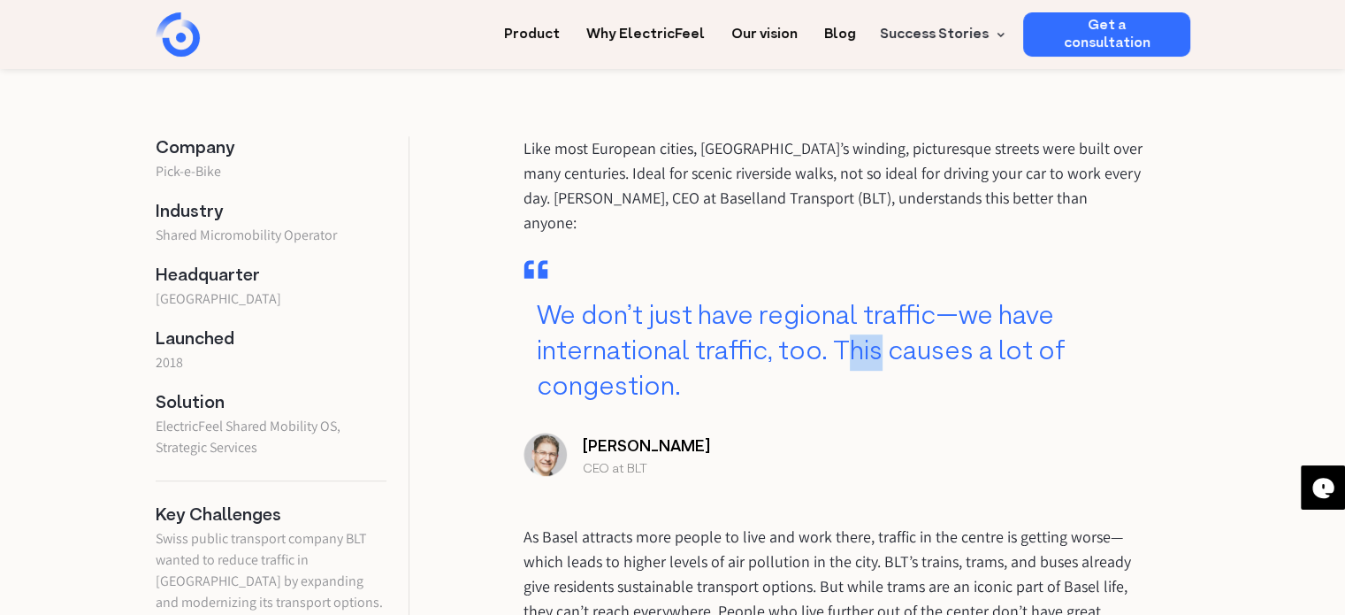
drag, startPoint x: 848, startPoint y: 314, endPoint x: 874, endPoint y: 317, distance: 25.9
click at [874, 317] on blockquote "We don’t just have regional traffic—we have international traffic, too. This ca…" at bounding box center [833, 333] width 619 height 146
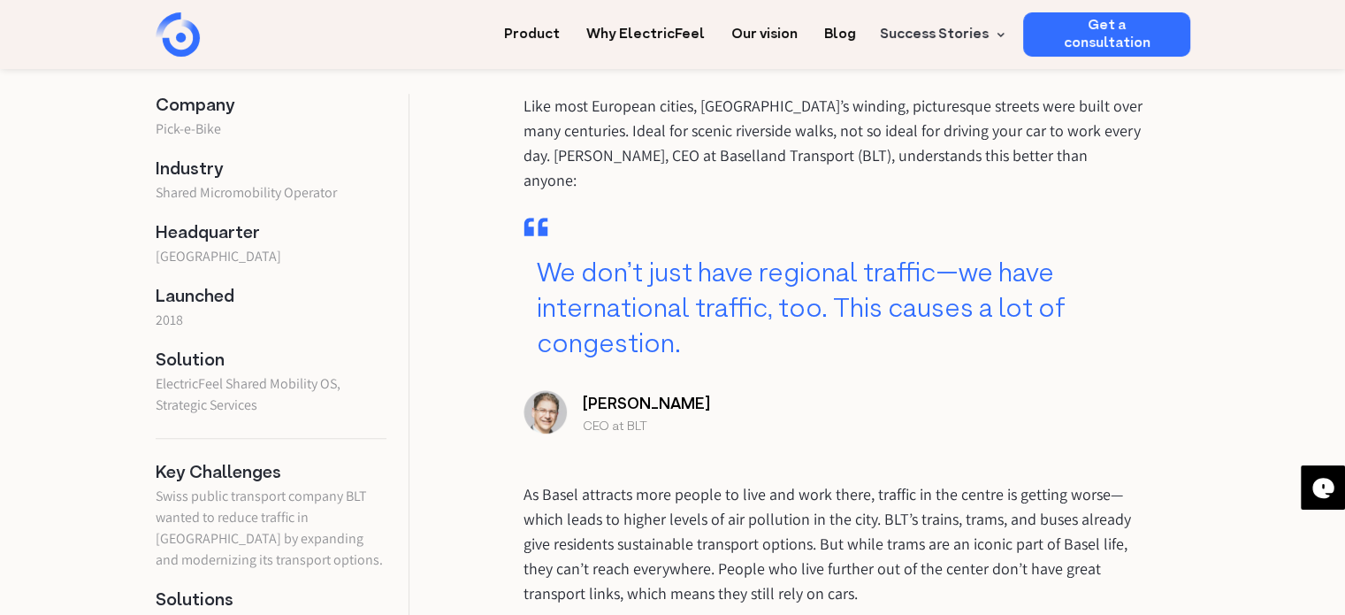
scroll to position [796, 0]
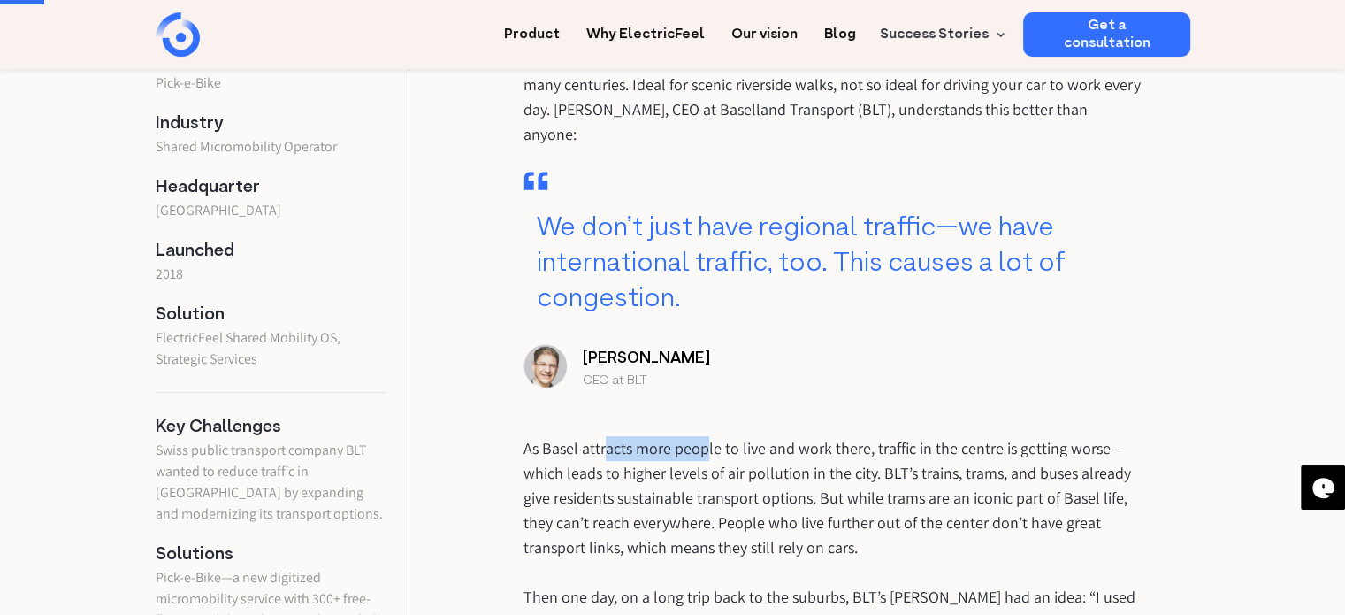
drag, startPoint x: 608, startPoint y: 426, endPoint x: 703, endPoint y: 426, distance: 95.5
click at [703, 436] on p "As Basel attracts more people to live and work there, traffic in the centre is …" at bounding box center [833, 498] width 619 height 124
drag, startPoint x: 608, startPoint y: 424, endPoint x: 775, endPoint y: 428, distance: 166.3
click at [775, 436] on p "As Basel attracts more people to live and work there, traffic in the centre is …" at bounding box center [833, 498] width 619 height 124
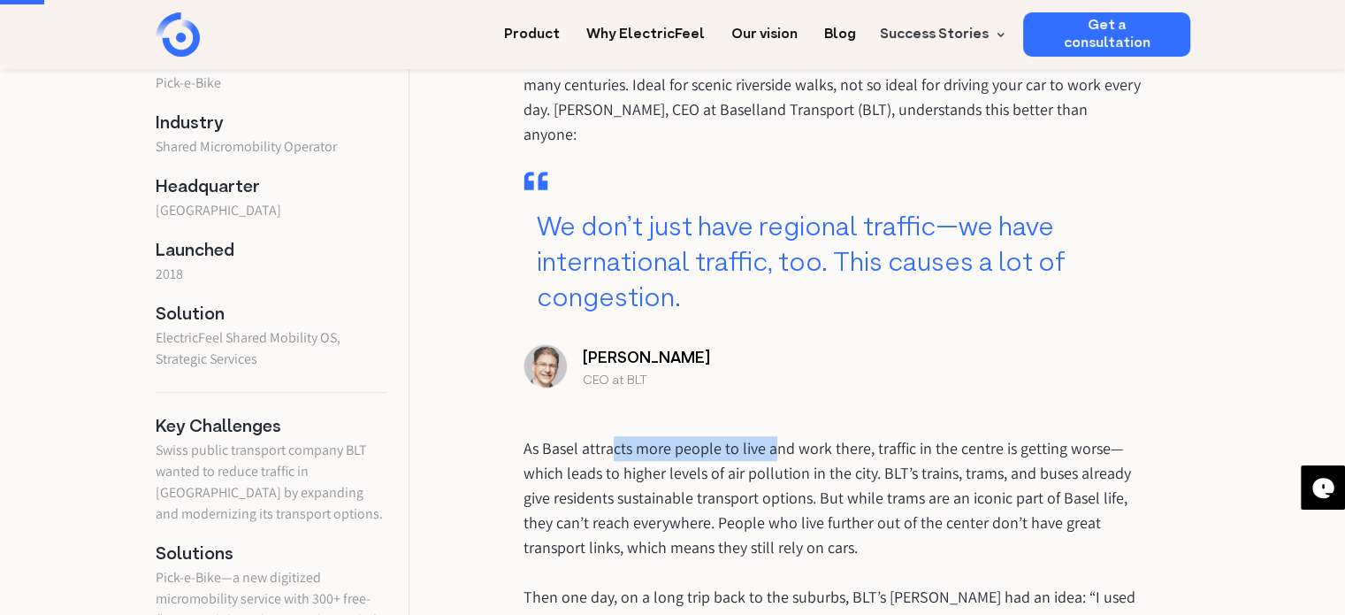
click at [775, 436] on p "As Basel attracts more people to live and work there, traffic in the centre is …" at bounding box center [833, 498] width 619 height 124
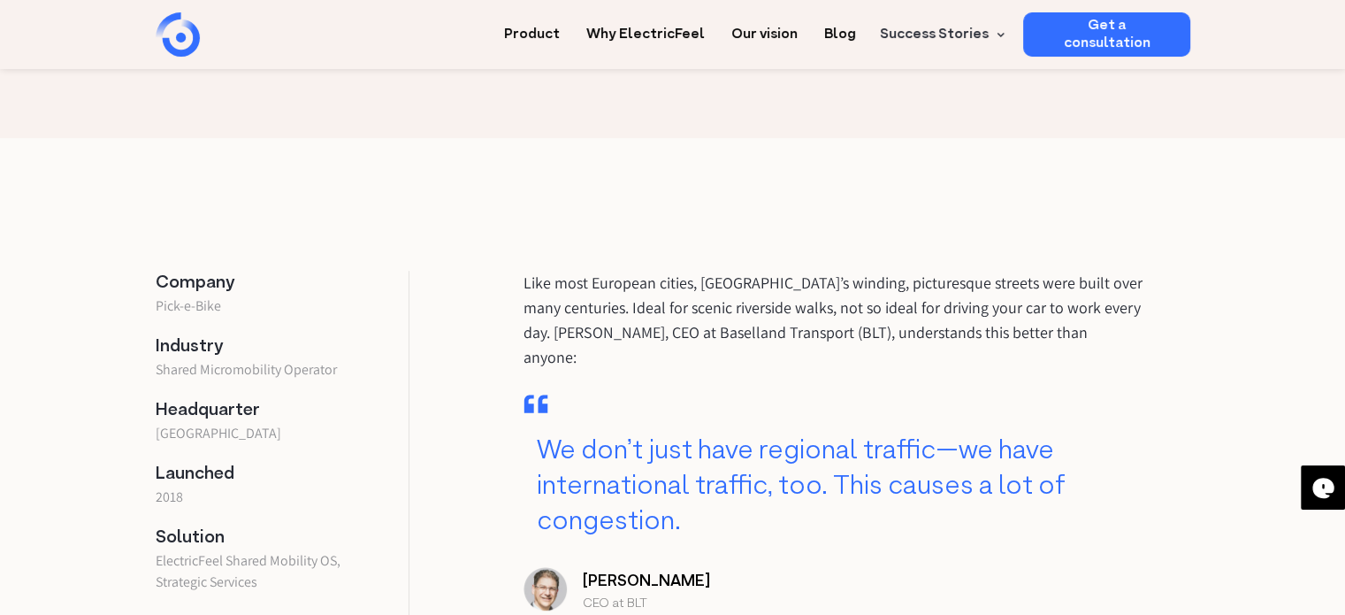
scroll to position [619, 0]
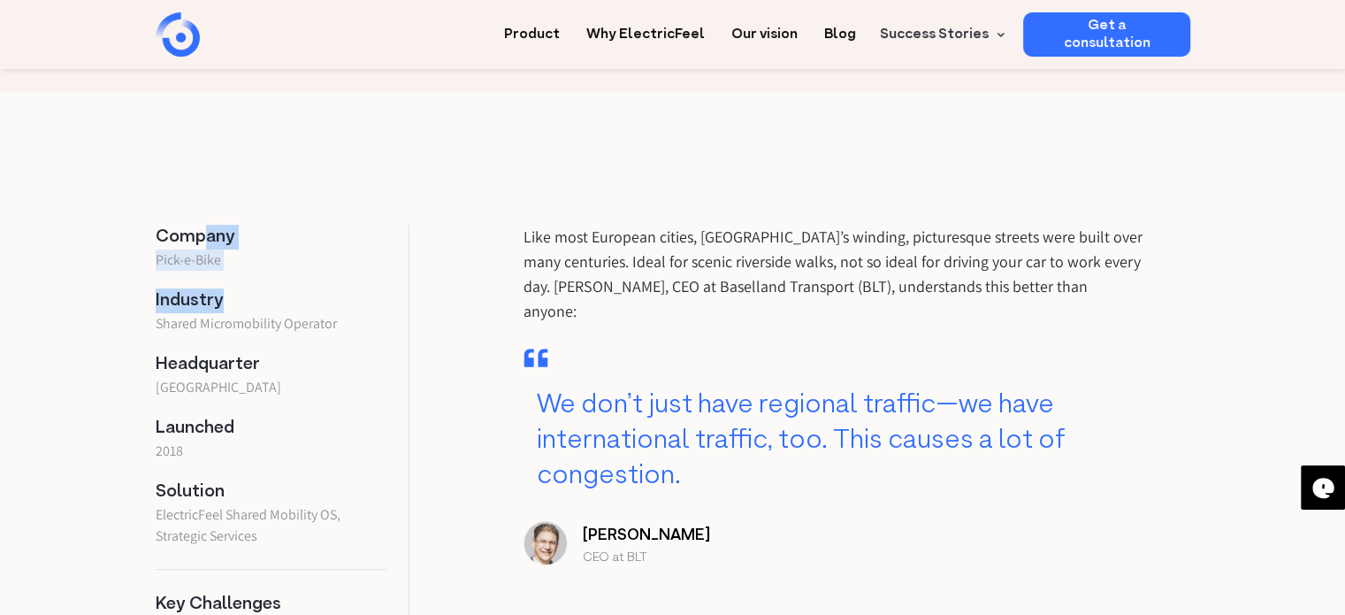
drag, startPoint x: 202, startPoint y: 228, endPoint x: 233, endPoint y: 311, distance: 89.0
click at [233, 311] on p "Industry" at bounding box center [272, 300] width 232 height 25
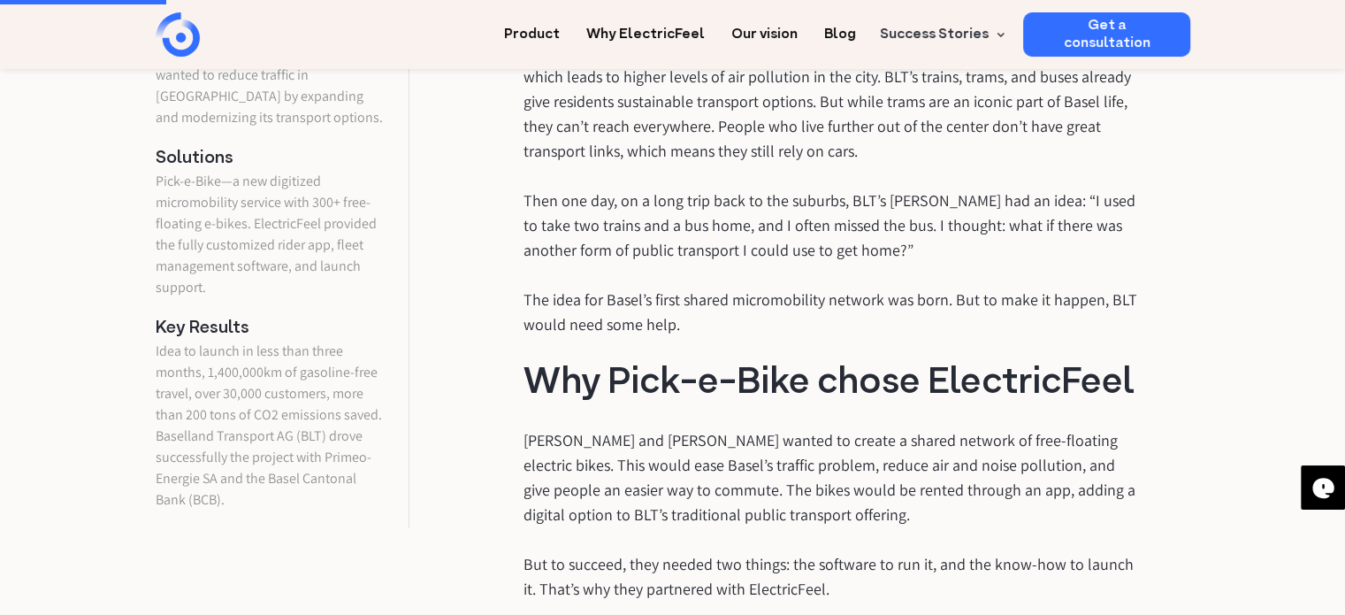
scroll to position [1238, 0]
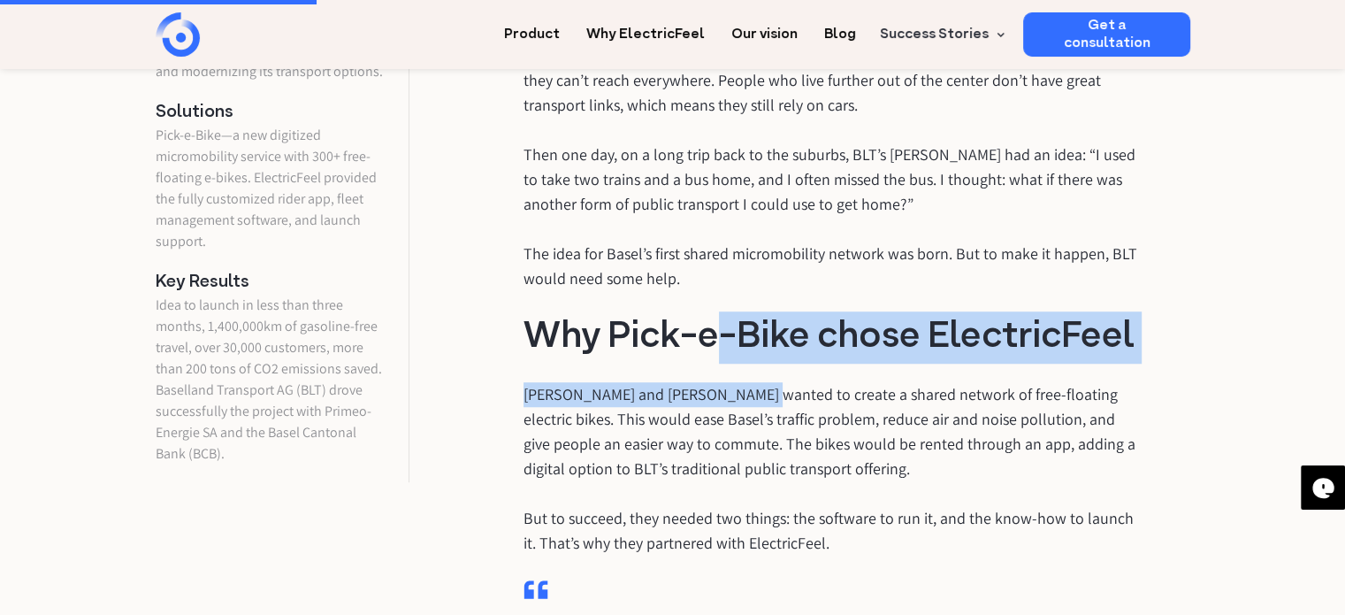
drag, startPoint x: 726, startPoint y: 303, endPoint x: 747, endPoint y: 366, distance: 66.3
click at [747, 382] on p "Andreas and Stephan wanted to create a shared network of free-floating electric…" at bounding box center [833, 431] width 619 height 99
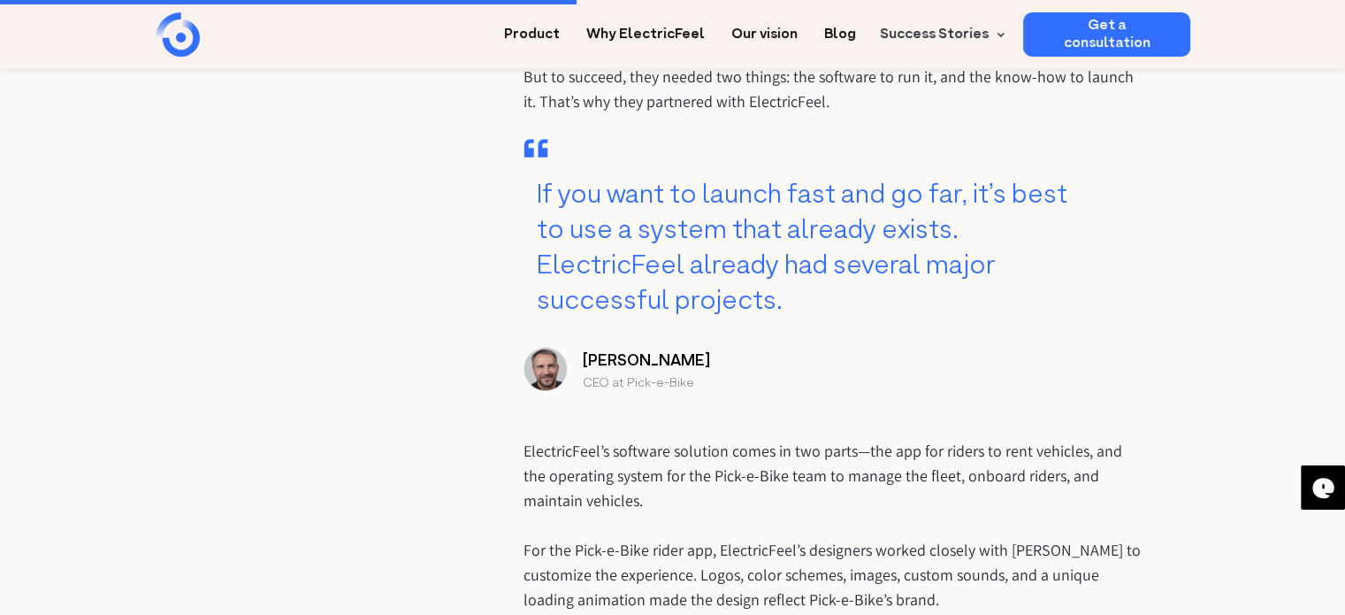
scroll to position [1680, 0]
drag, startPoint x: 587, startPoint y: 335, endPoint x: 741, endPoint y: 328, distance: 154.0
click at [741, 346] on h6 "Stephan Brode CEO at Pick-e-Bike" at bounding box center [833, 370] width 619 height 48
copy strong "Stephan Brode"
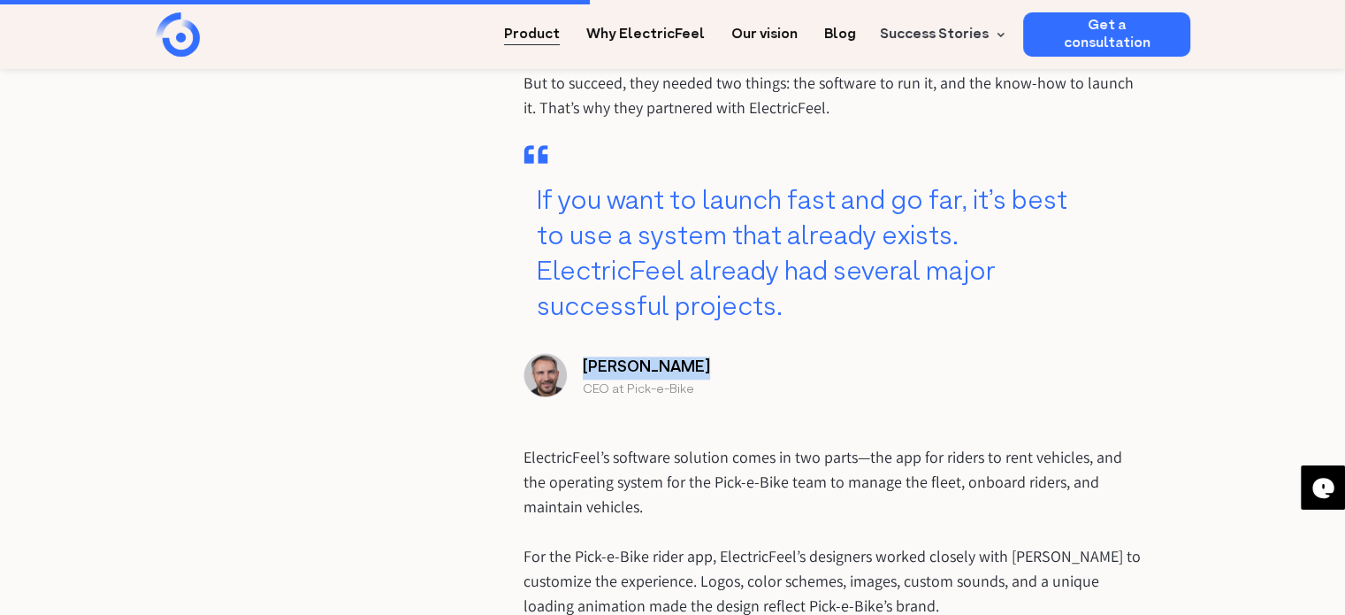
scroll to position [1061, 0]
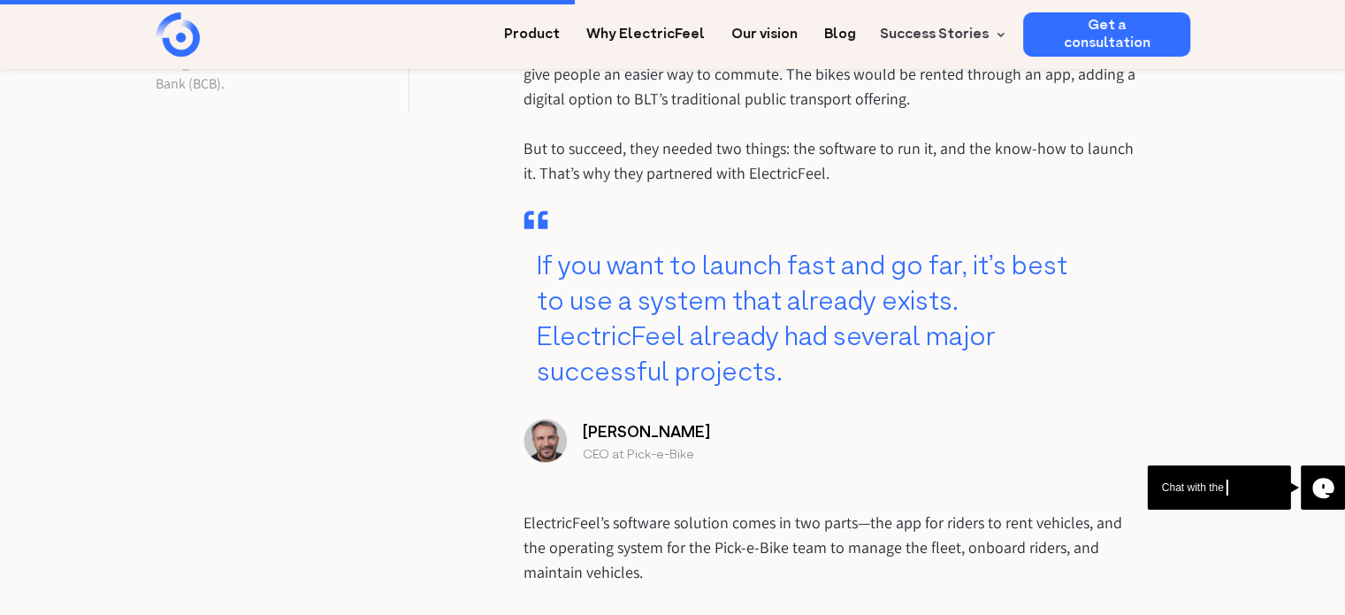
scroll to position [1680, 0]
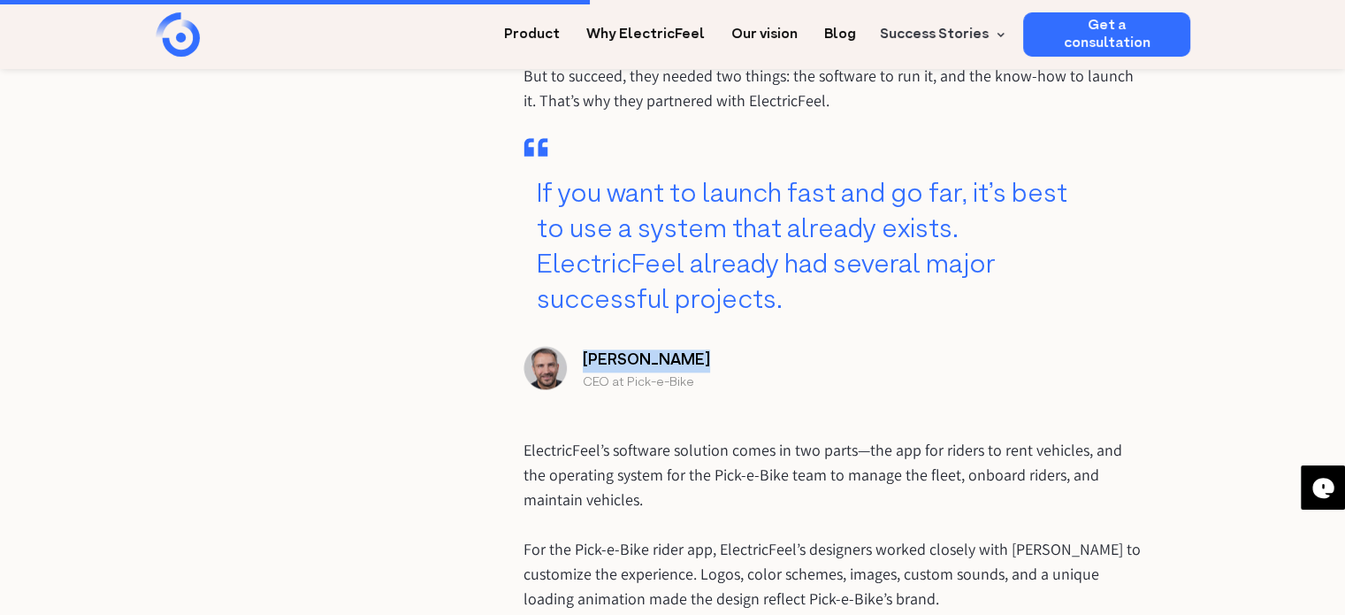
drag, startPoint x: 575, startPoint y: 332, endPoint x: 722, endPoint y: 329, distance: 146.8
click at [722, 346] on h6 "[PERSON_NAME] CEO at Pick-e-Bike" at bounding box center [833, 370] width 619 height 48
copy strong "[PERSON_NAME]"
click at [667, 349] on strong "[PERSON_NAME]" at bounding box center [646, 360] width 127 height 22
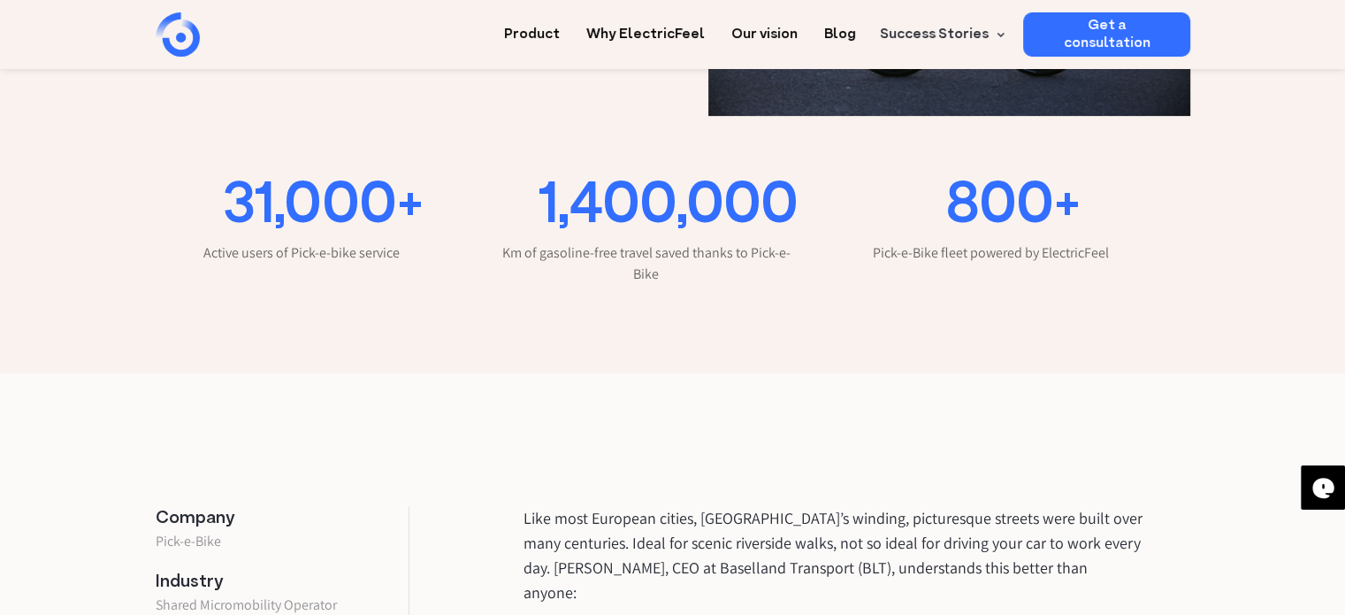
scroll to position [265, 0]
